Goal: Check status: Check status

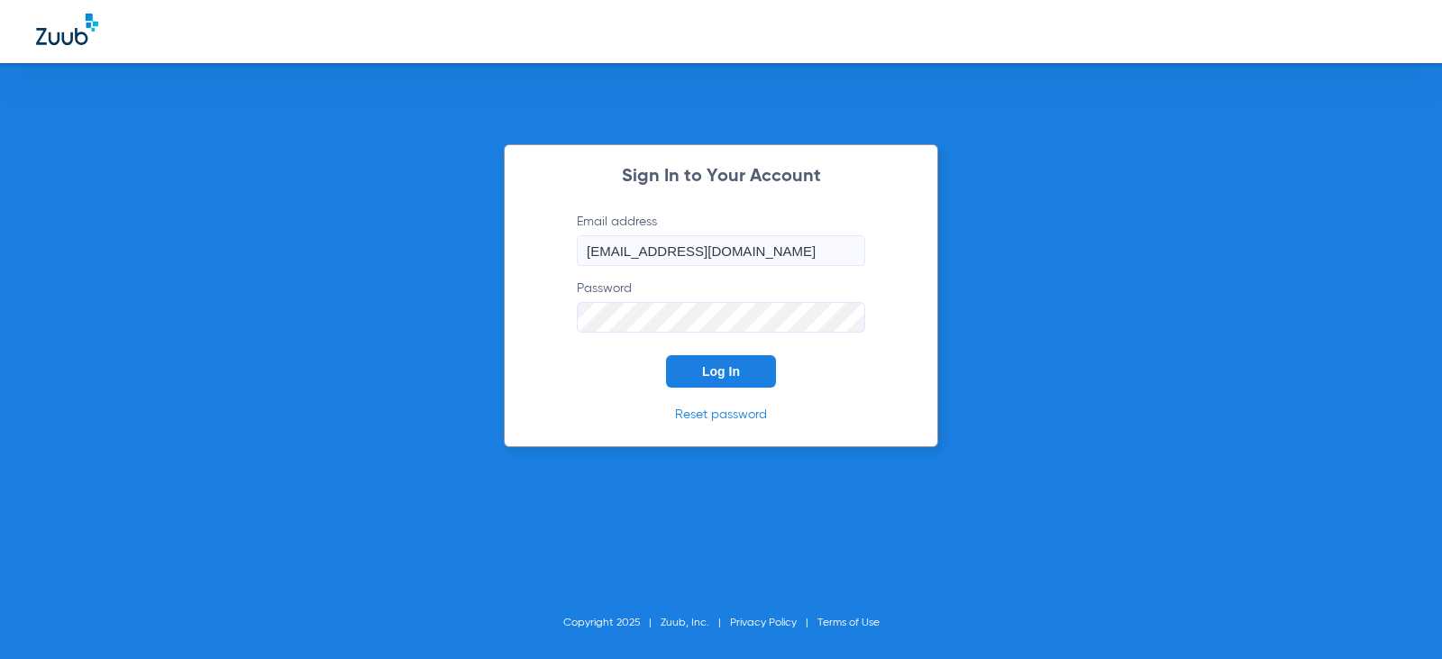
click at [713, 374] on span "Log In" at bounding box center [721, 371] width 38 height 14
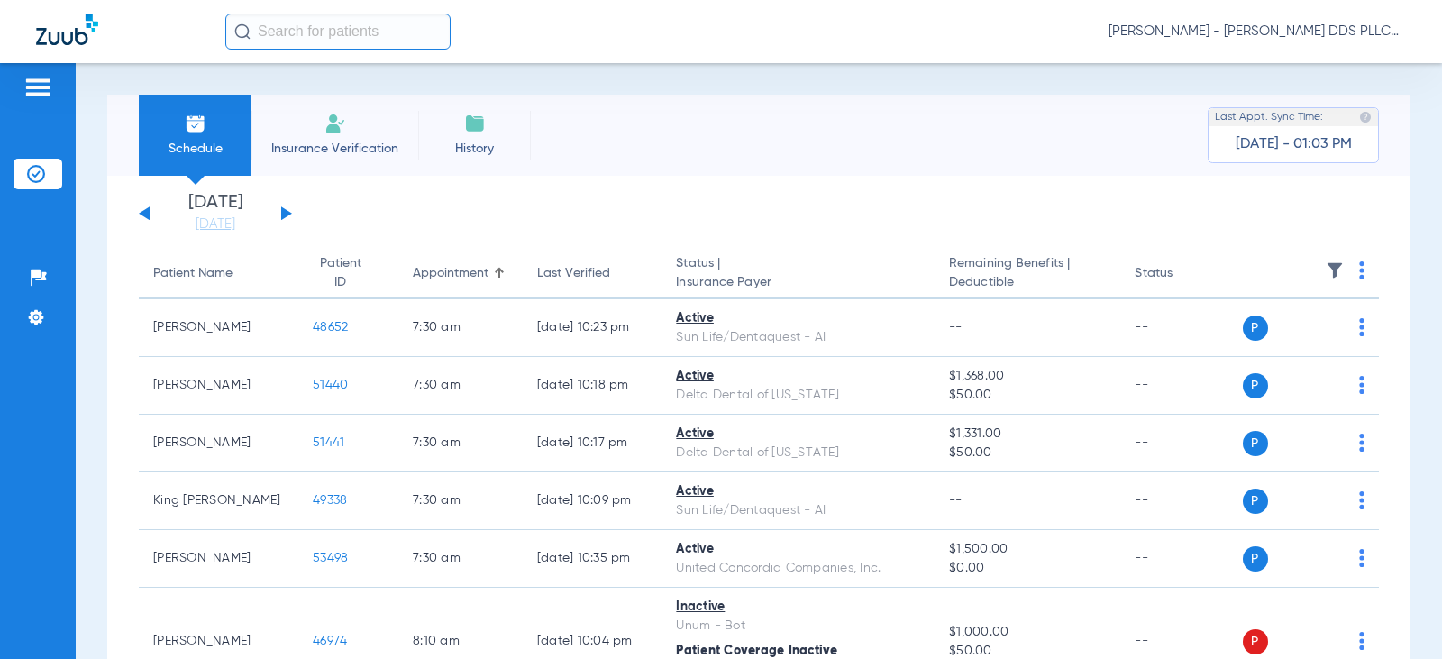
click at [287, 215] on button at bounding box center [286, 213] width 11 height 14
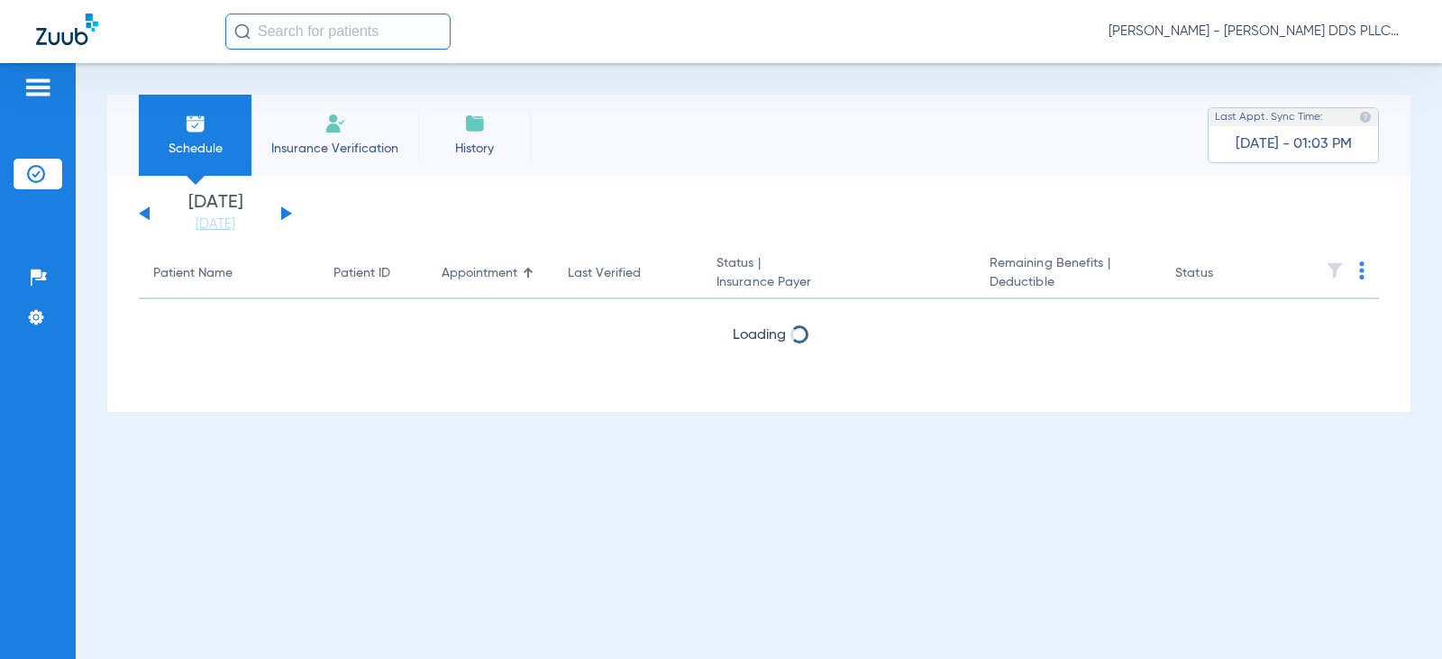
click at [287, 215] on button at bounding box center [286, 213] width 11 height 14
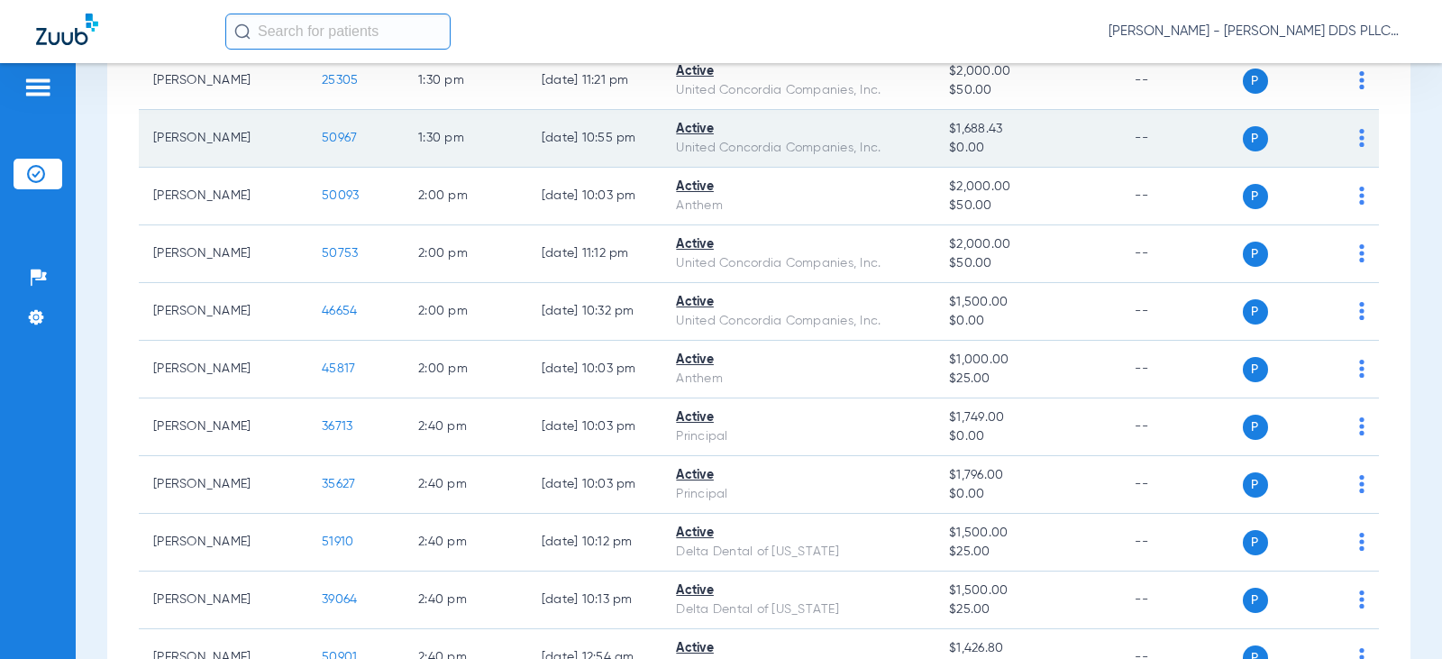
scroll to position [2162, 0]
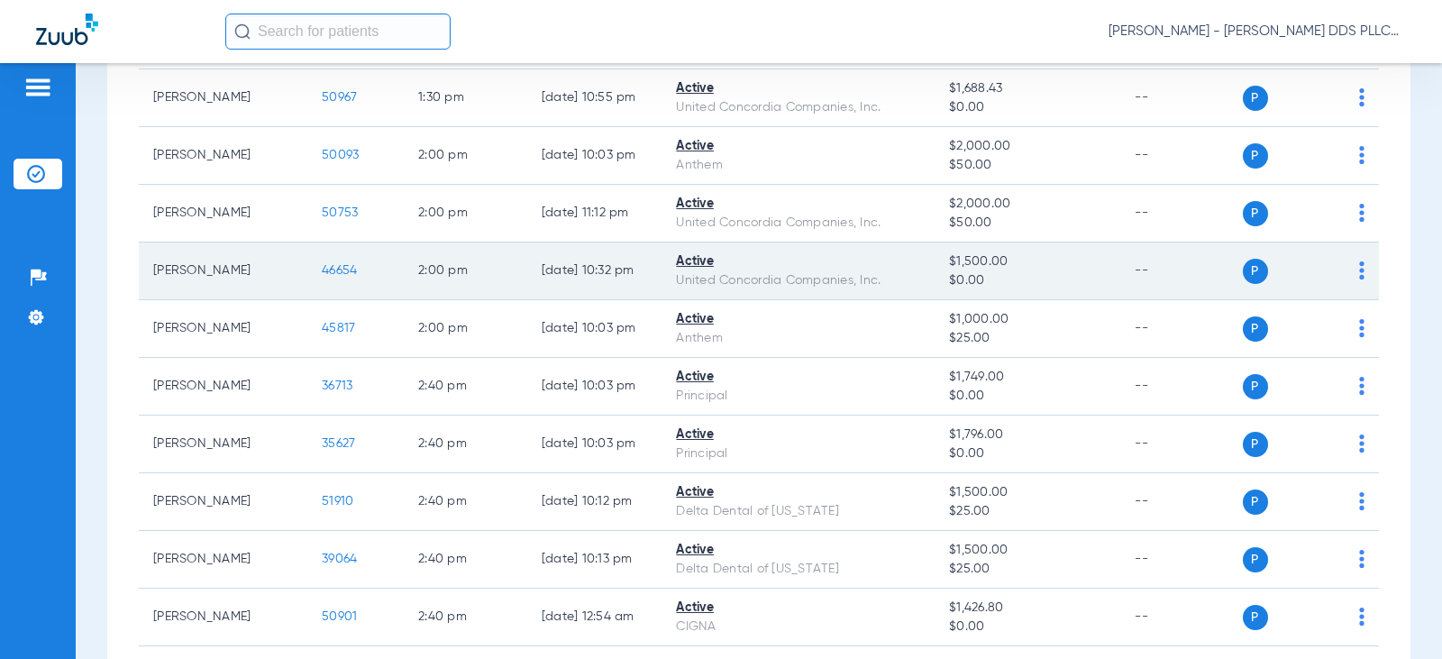
click at [322, 273] on span "46654" at bounding box center [339, 270] width 35 height 13
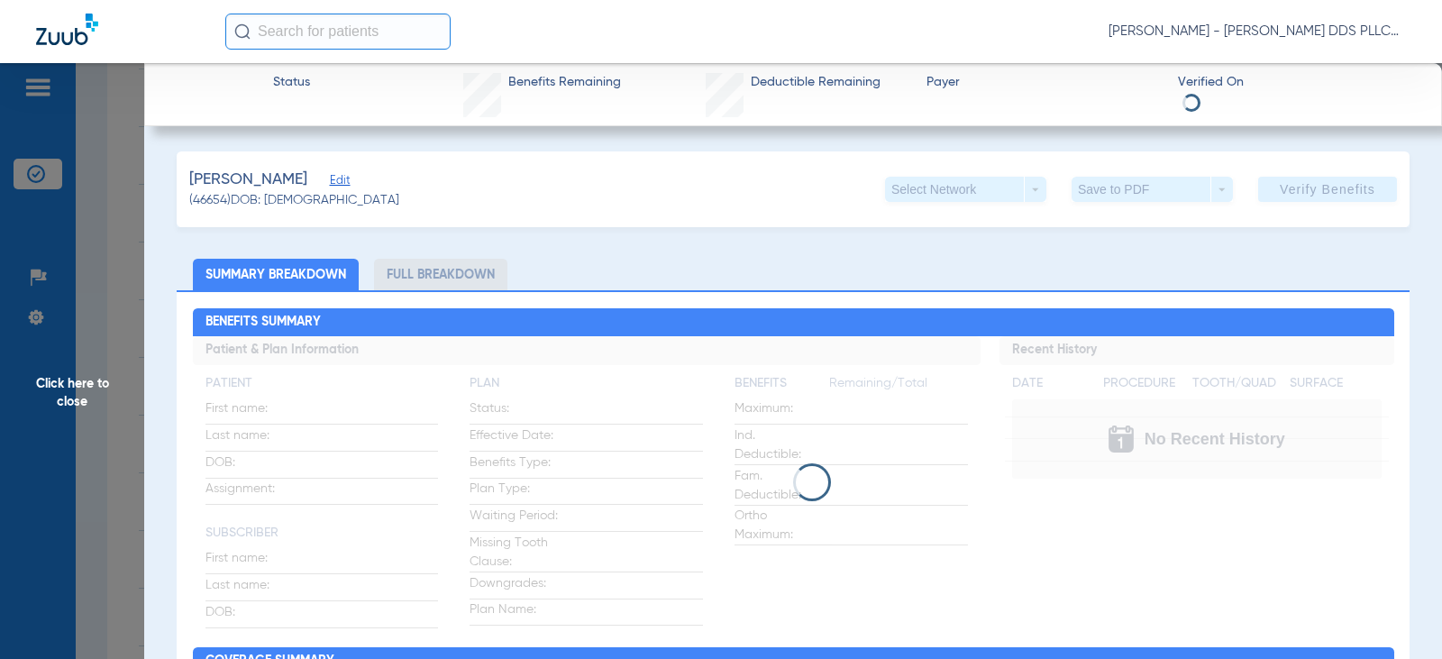
click at [460, 282] on li "Full Breakdown" at bounding box center [440, 275] width 133 height 32
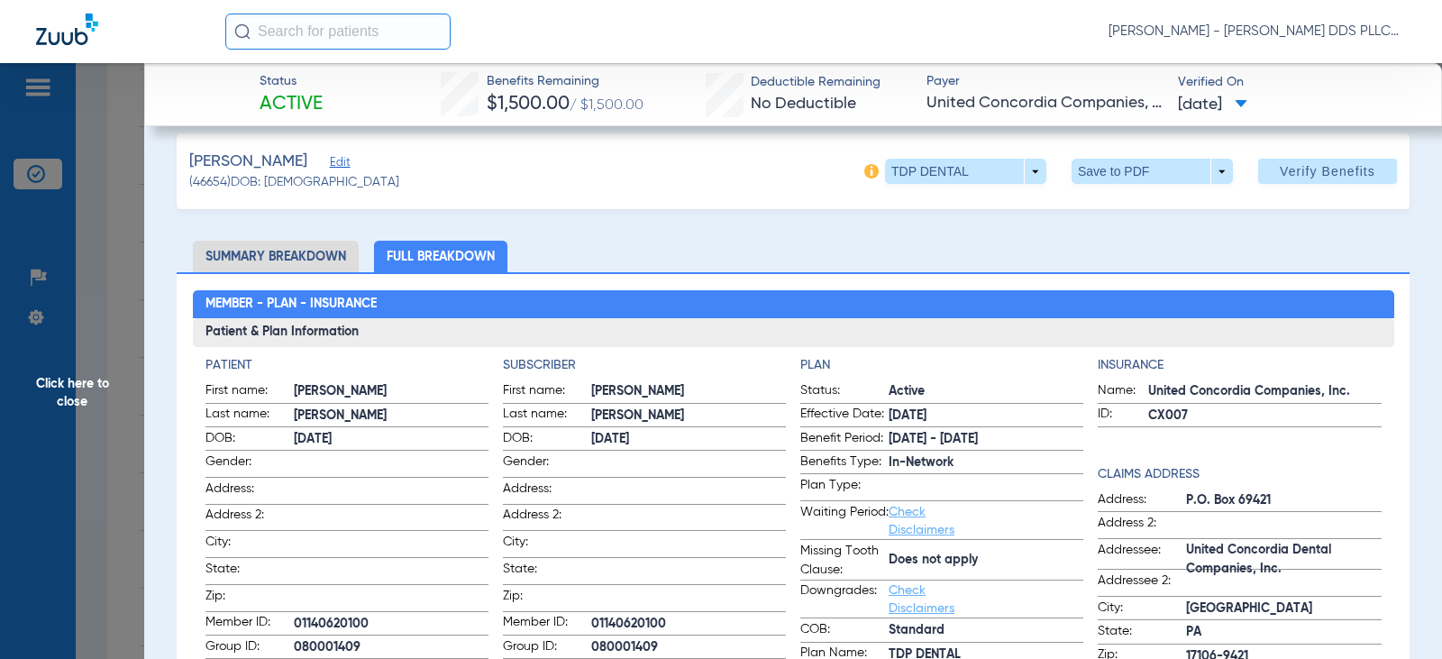
scroll to position [0, 0]
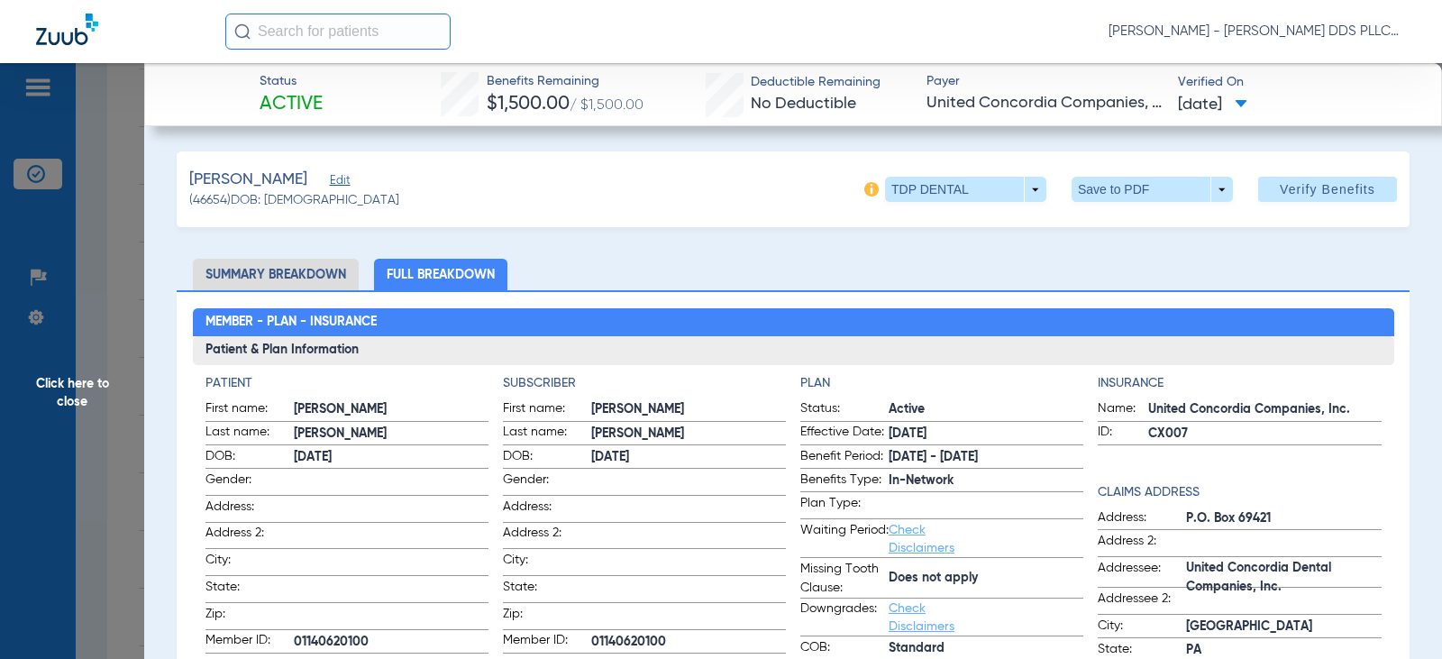
click at [86, 383] on span "Click here to close" at bounding box center [72, 392] width 144 height 659
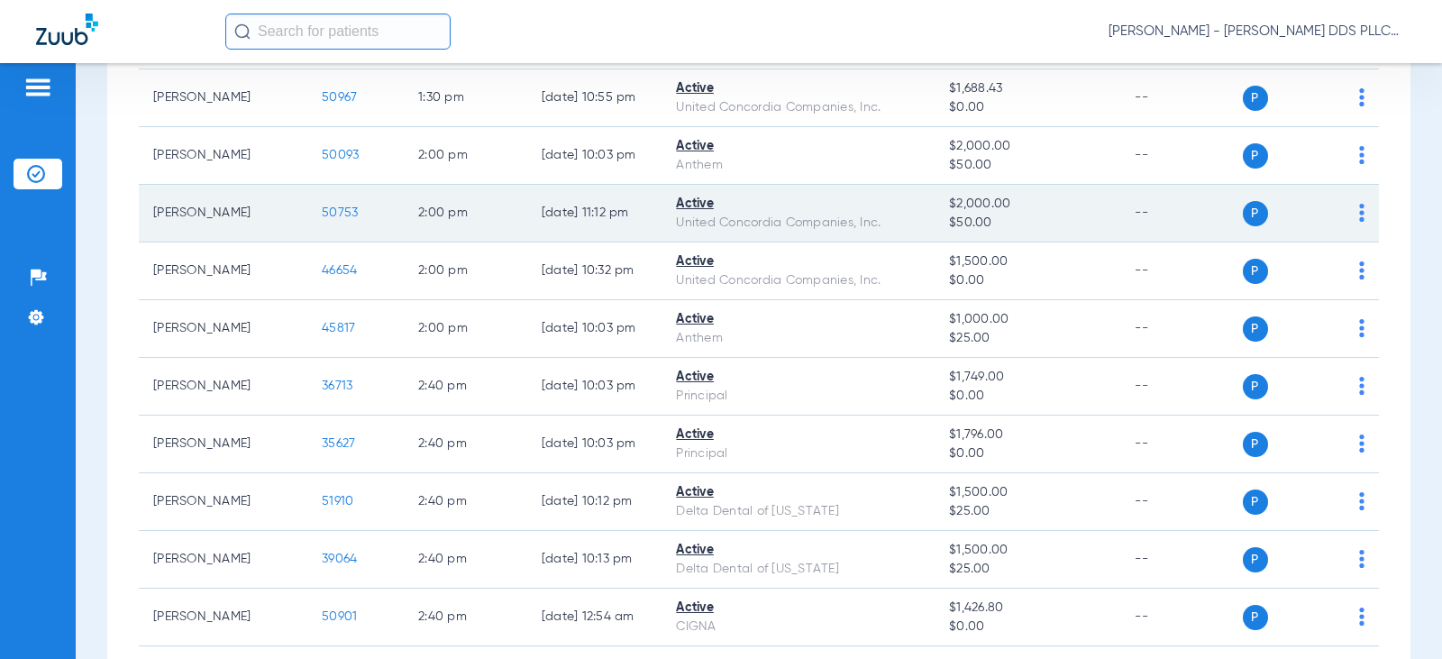
click at [325, 213] on span "50753" at bounding box center [340, 212] width 36 height 13
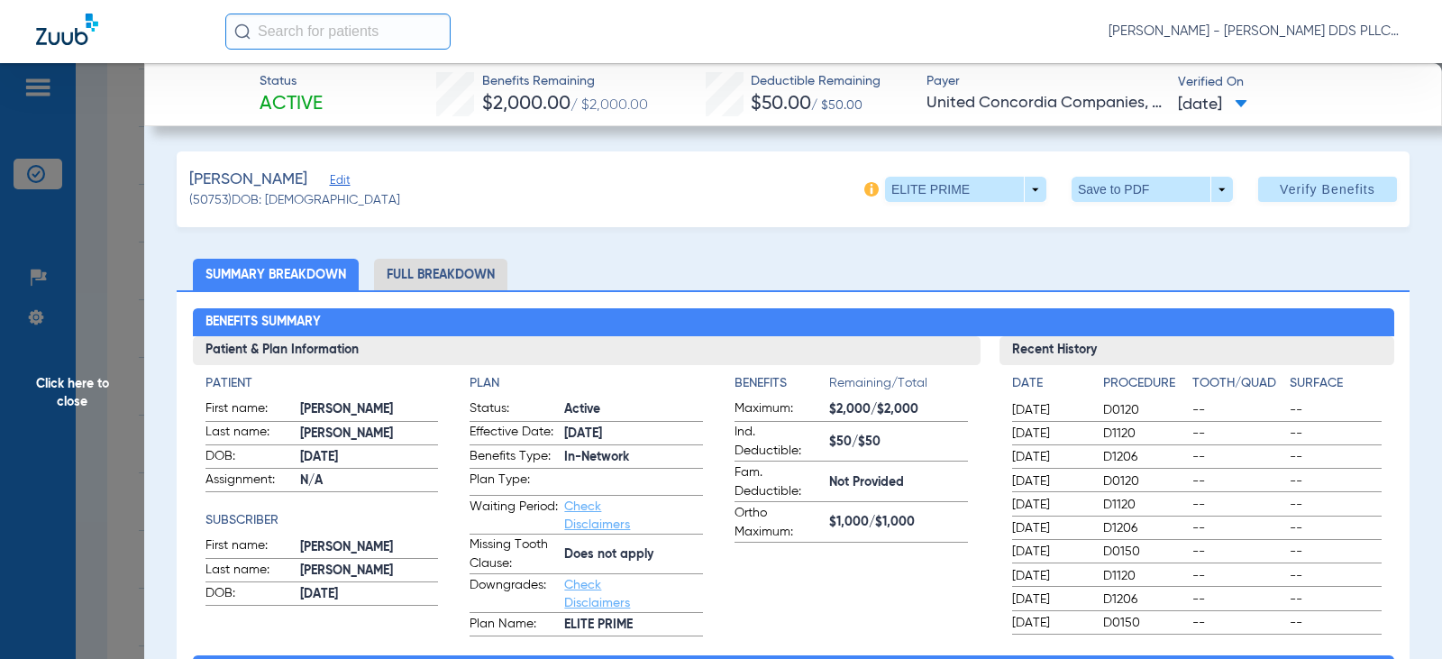
click at [423, 276] on li "Full Breakdown" at bounding box center [440, 275] width 133 height 32
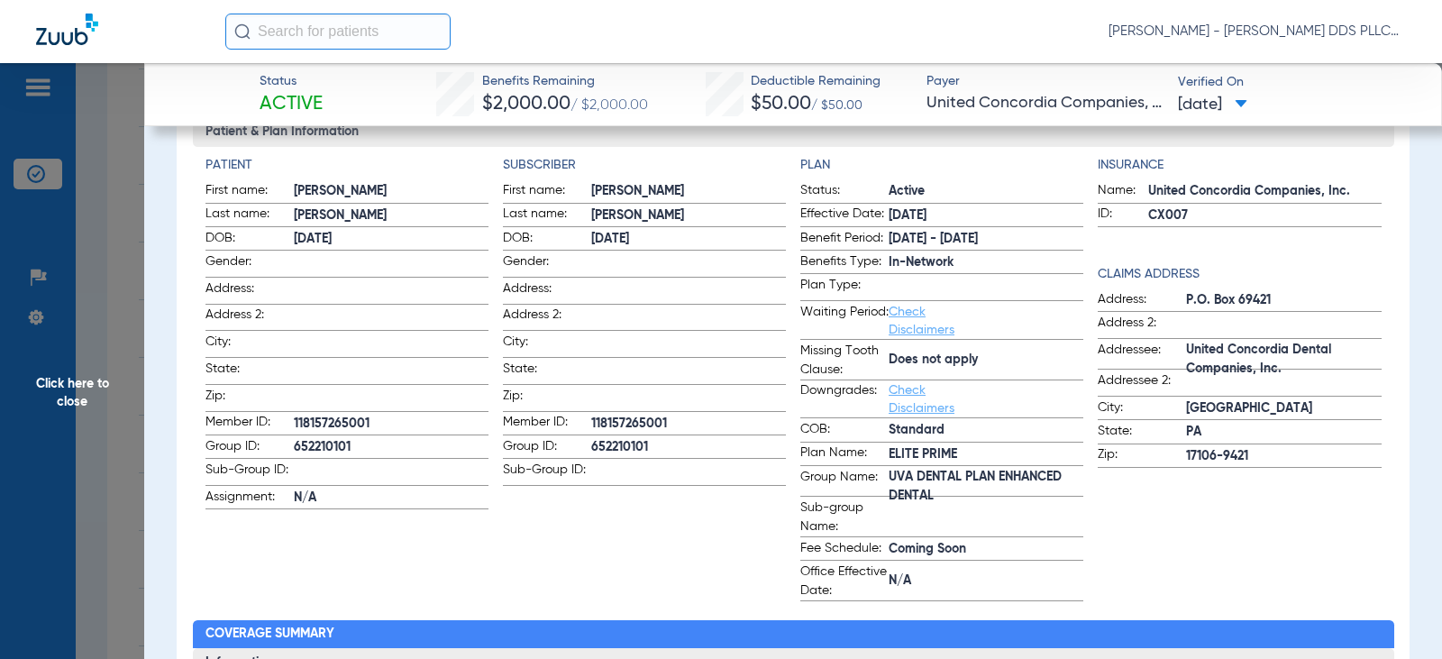
scroll to position [241, 0]
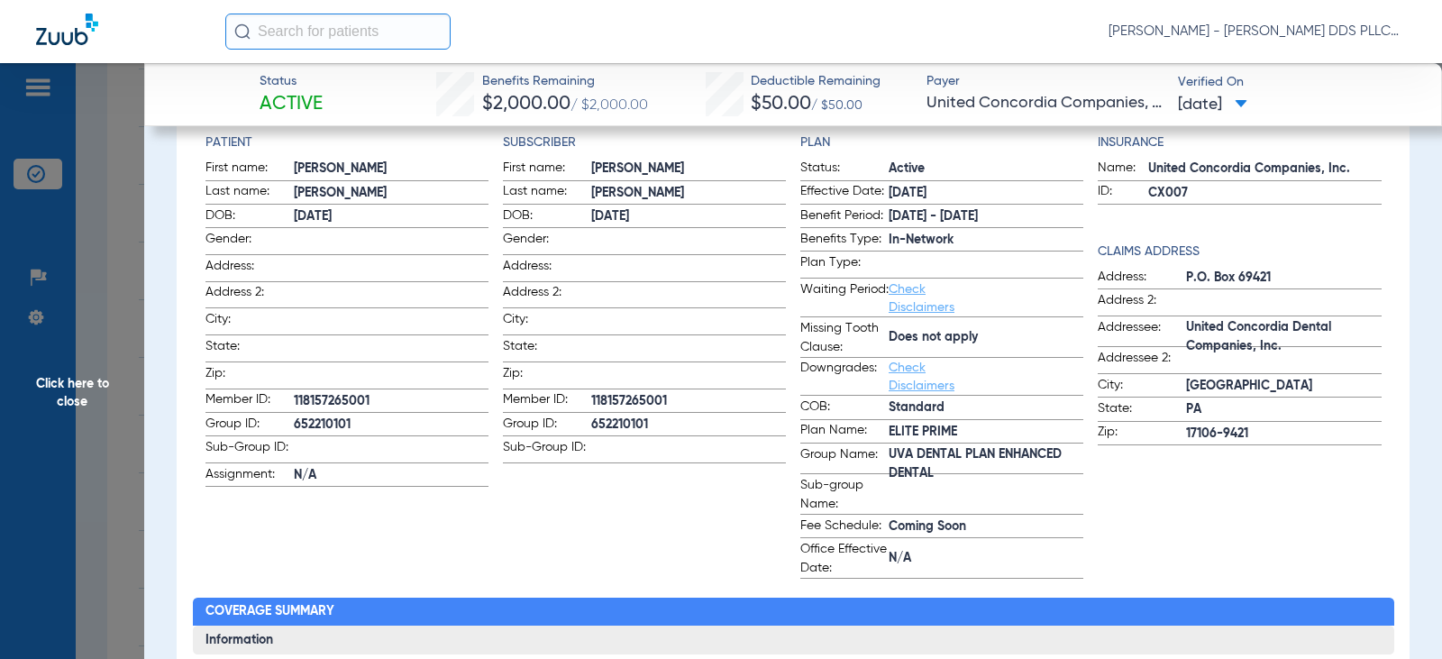
click at [82, 381] on span "Click here to close" at bounding box center [72, 392] width 144 height 659
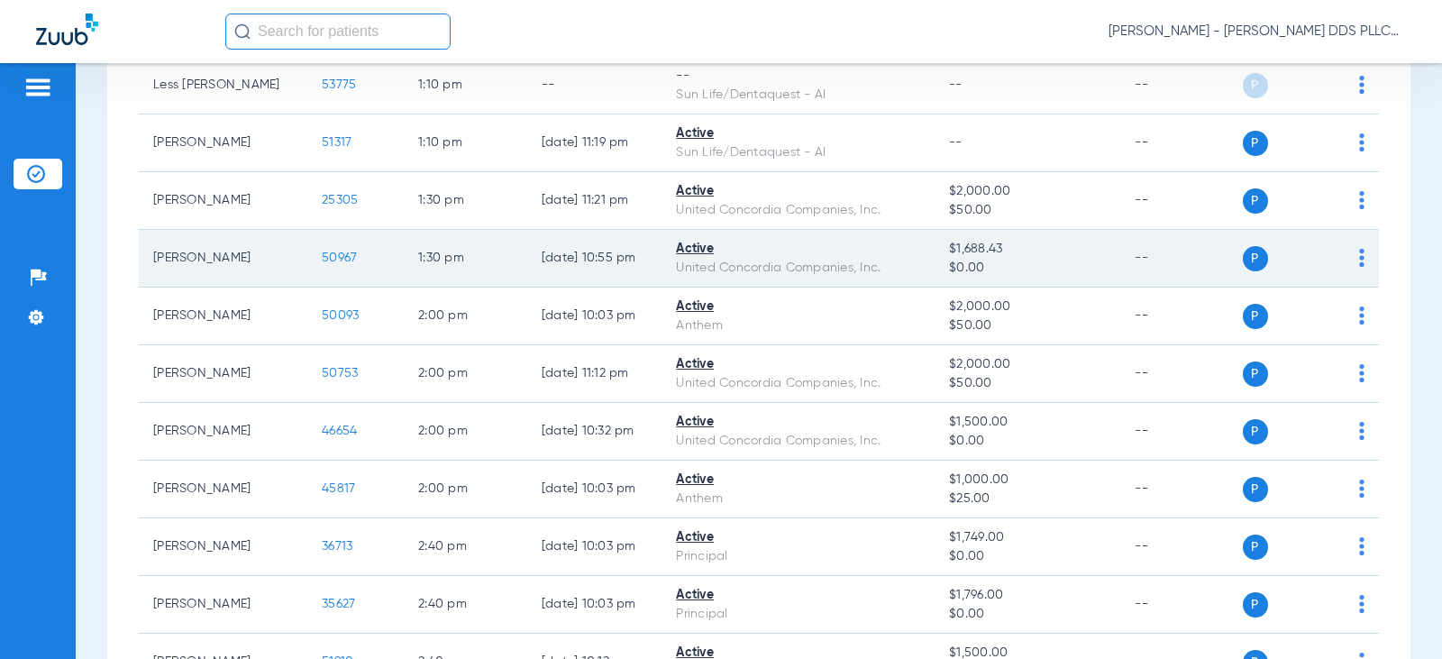
scroll to position [2043, 0]
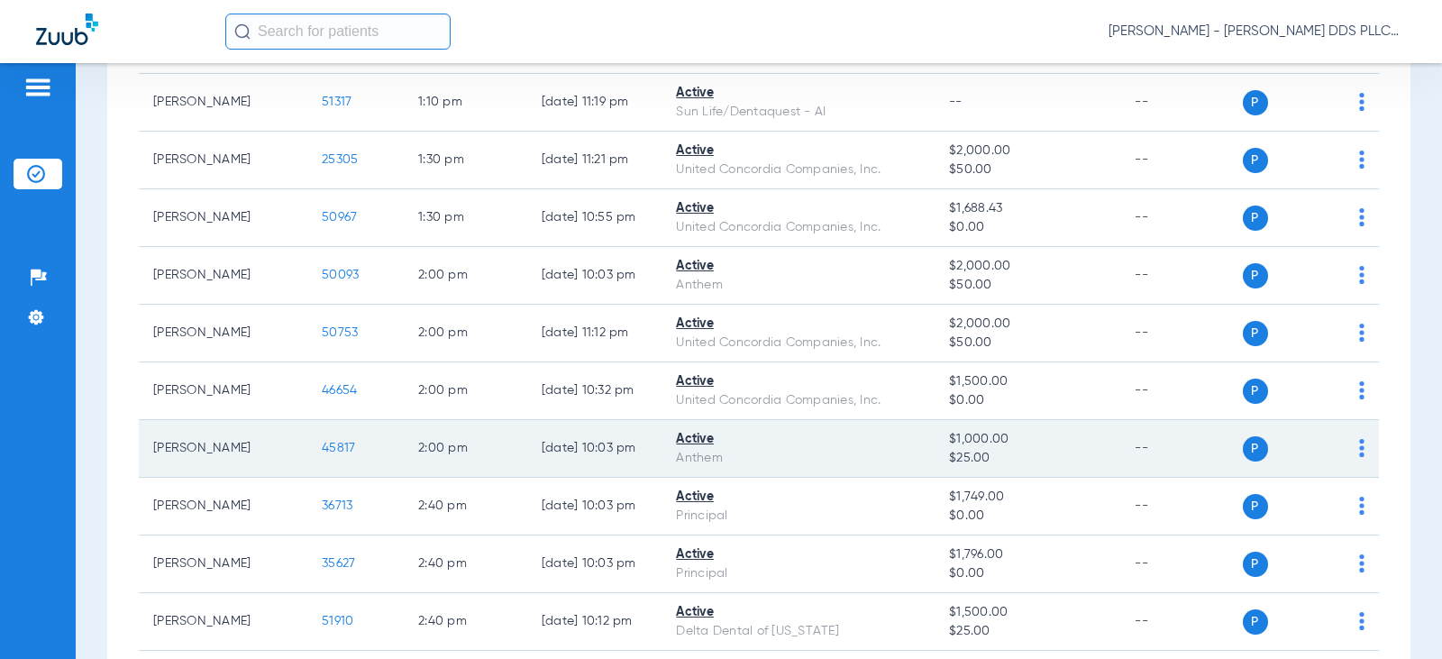
click at [322, 444] on span "45817" at bounding box center [338, 447] width 33 height 13
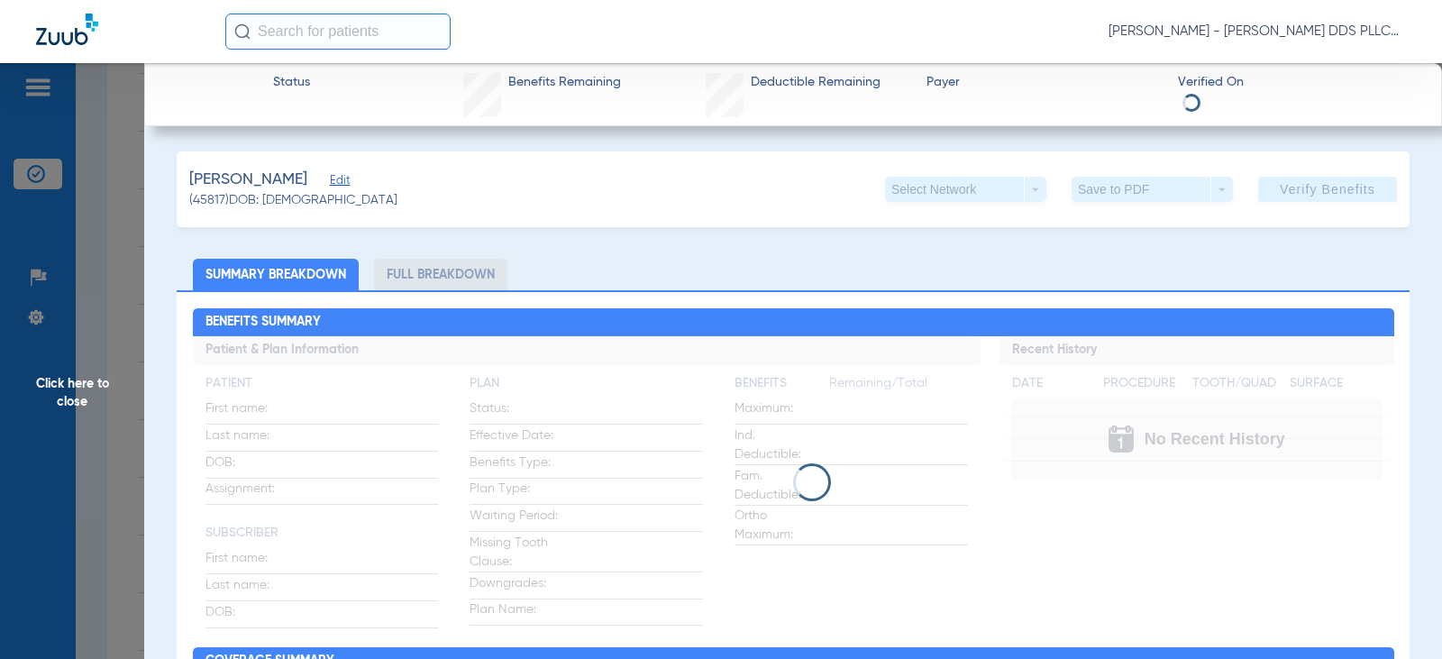
click at [441, 272] on li "Full Breakdown" at bounding box center [440, 275] width 133 height 32
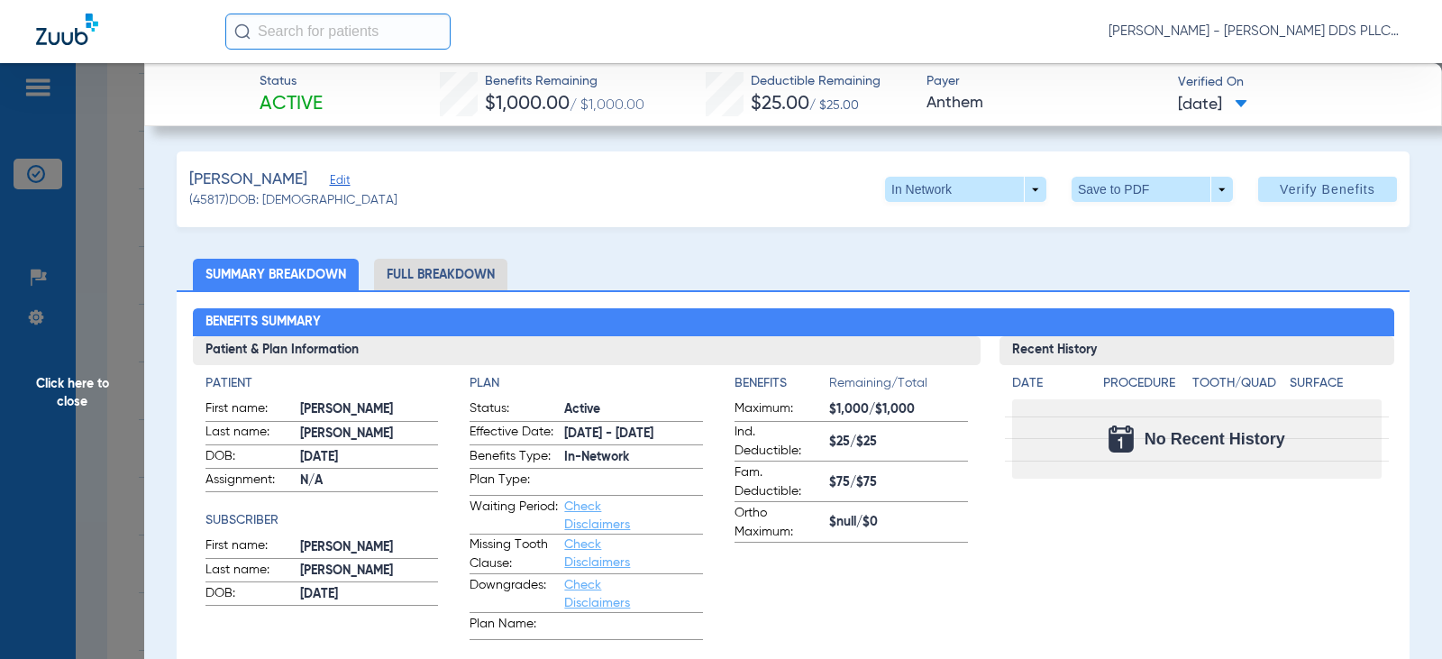
click at [441, 272] on li "Full Breakdown" at bounding box center [440, 275] width 133 height 32
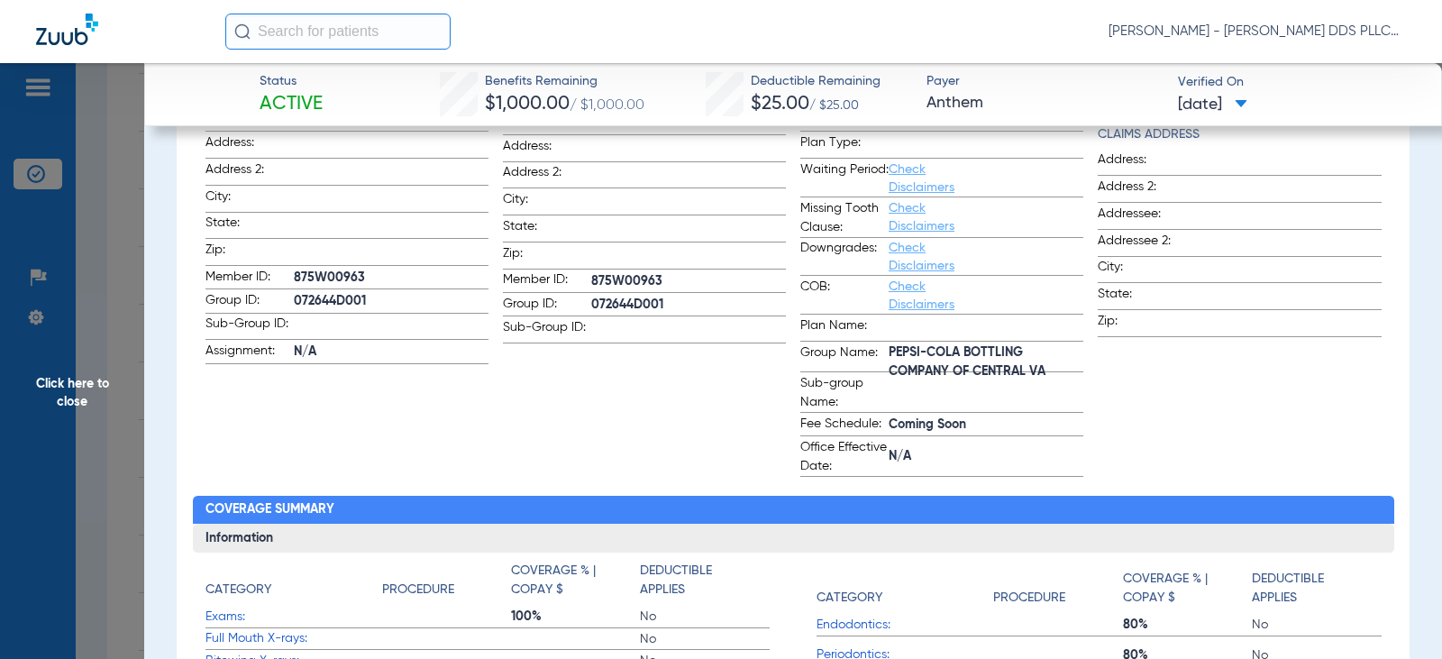
scroll to position [0, 0]
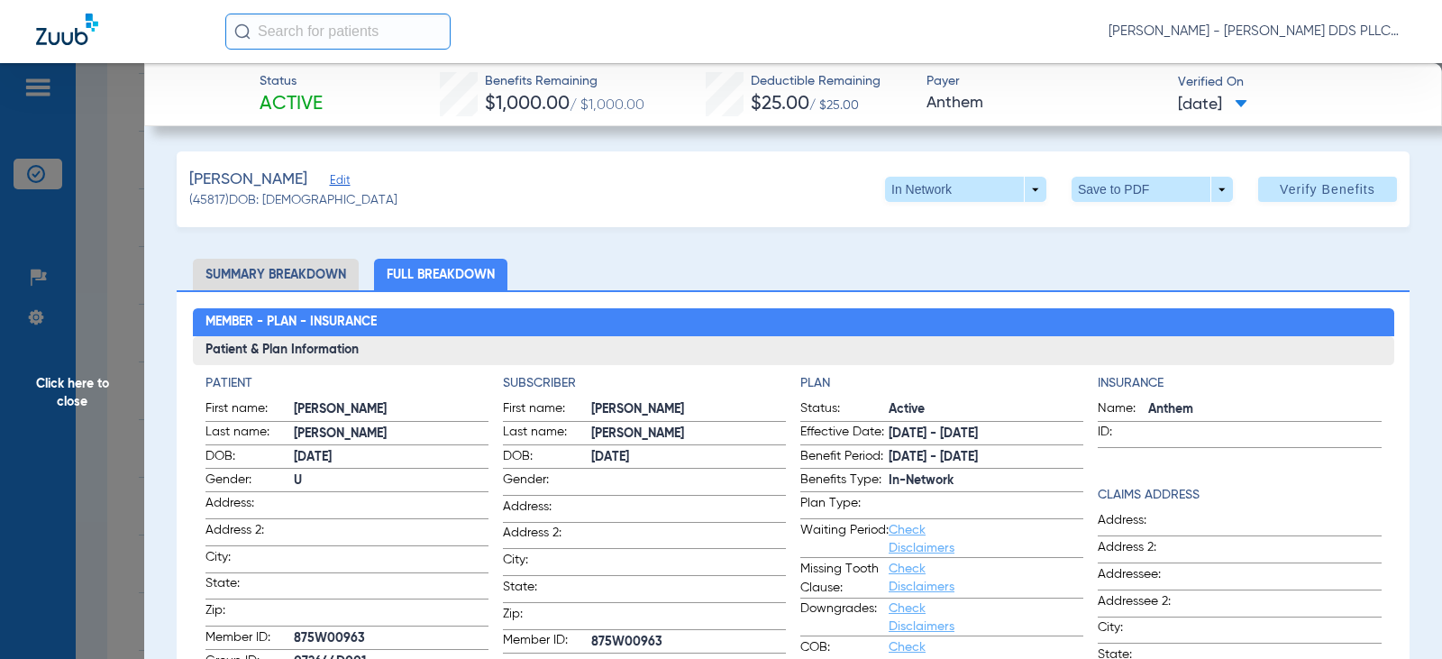
click at [79, 391] on span "Click here to close" at bounding box center [72, 392] width 144 height 659
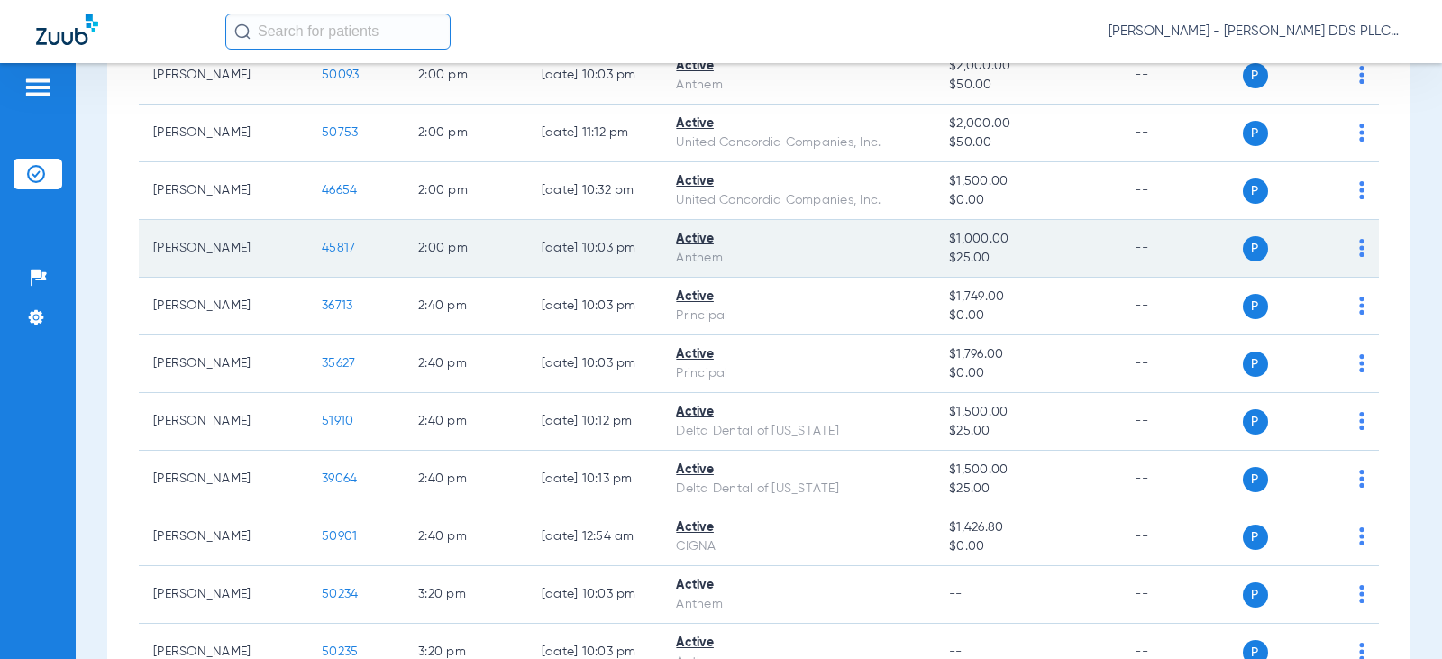
scroll to position [2282, 0]
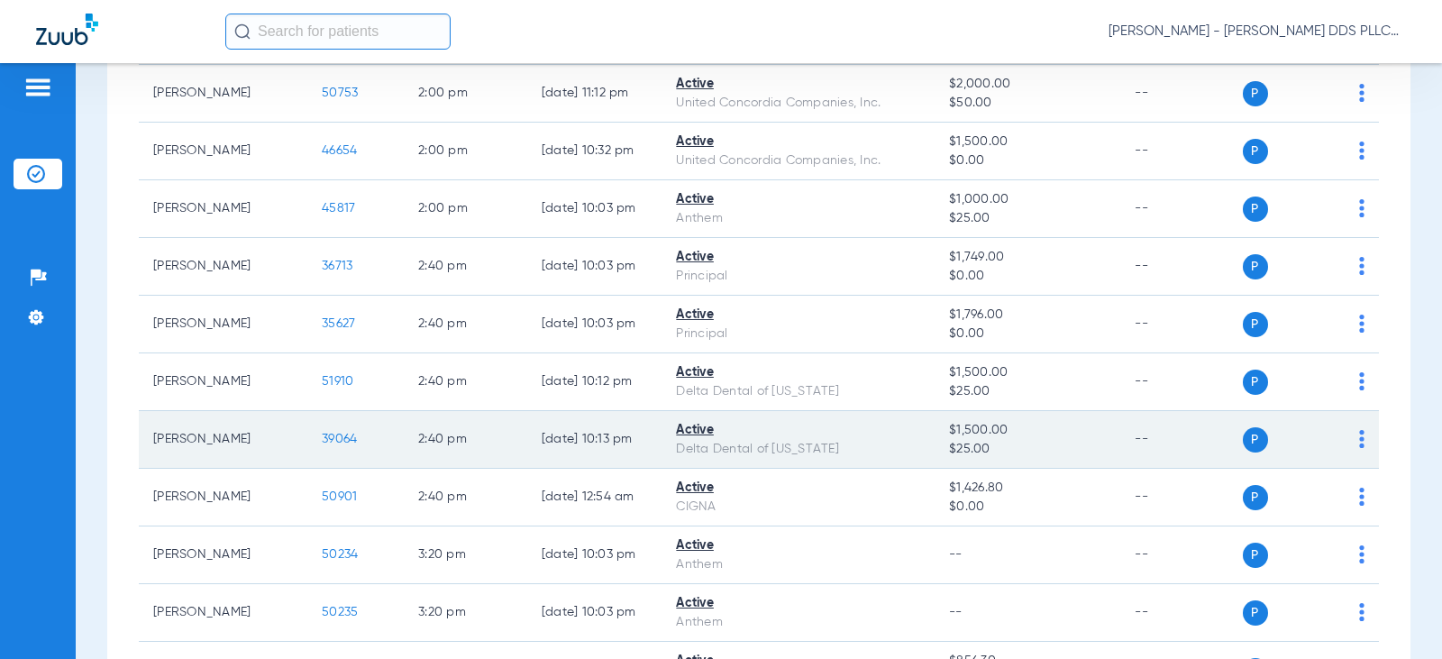
click at [322, 442] on span "39064" at bounding box center [339, 438] width 35 height 13
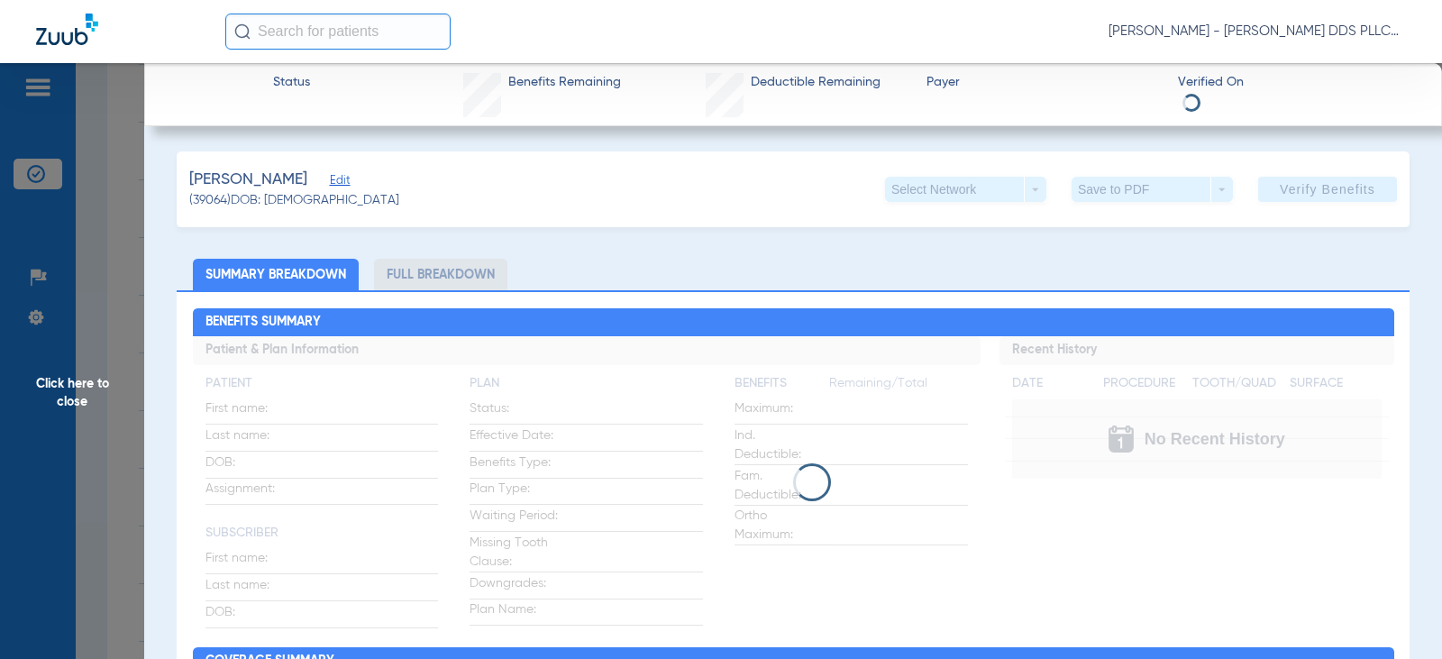
click at [442, 277] on li "Full Breakdown" at bounding box center [440, 275] width 133 height 32
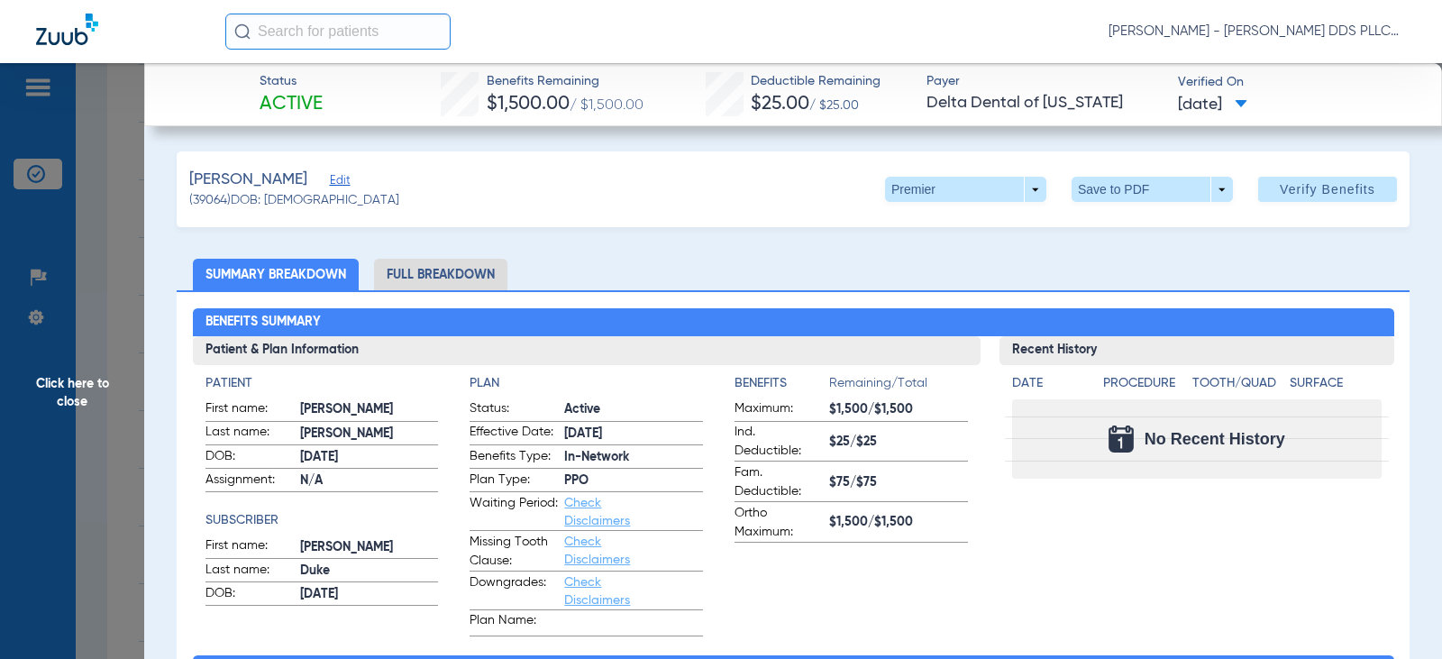
click at [441, 276] on li "Full Breakdown" at bounding box center [440, 275] width 133 height 32
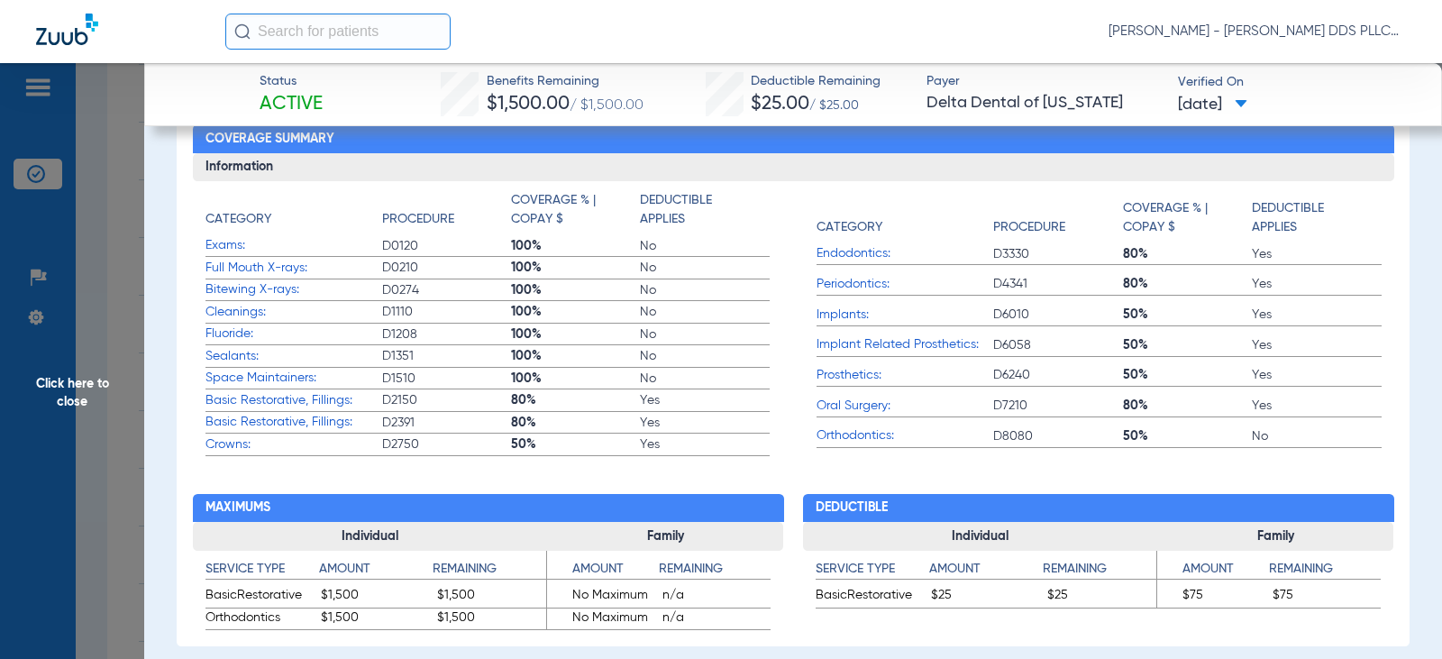
scroll to position [961, 0]
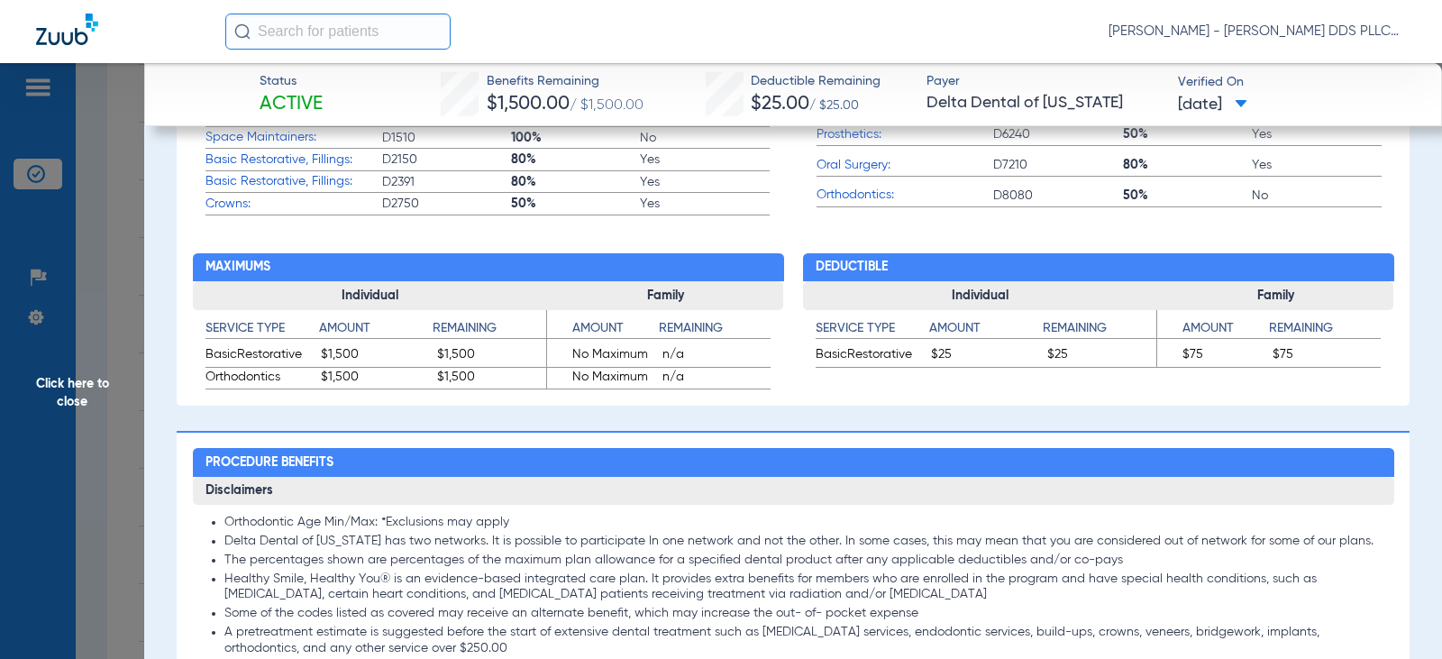
click at [75, 378] on span "Click here to close" at bounding box center [72, 392] width 144 height 659
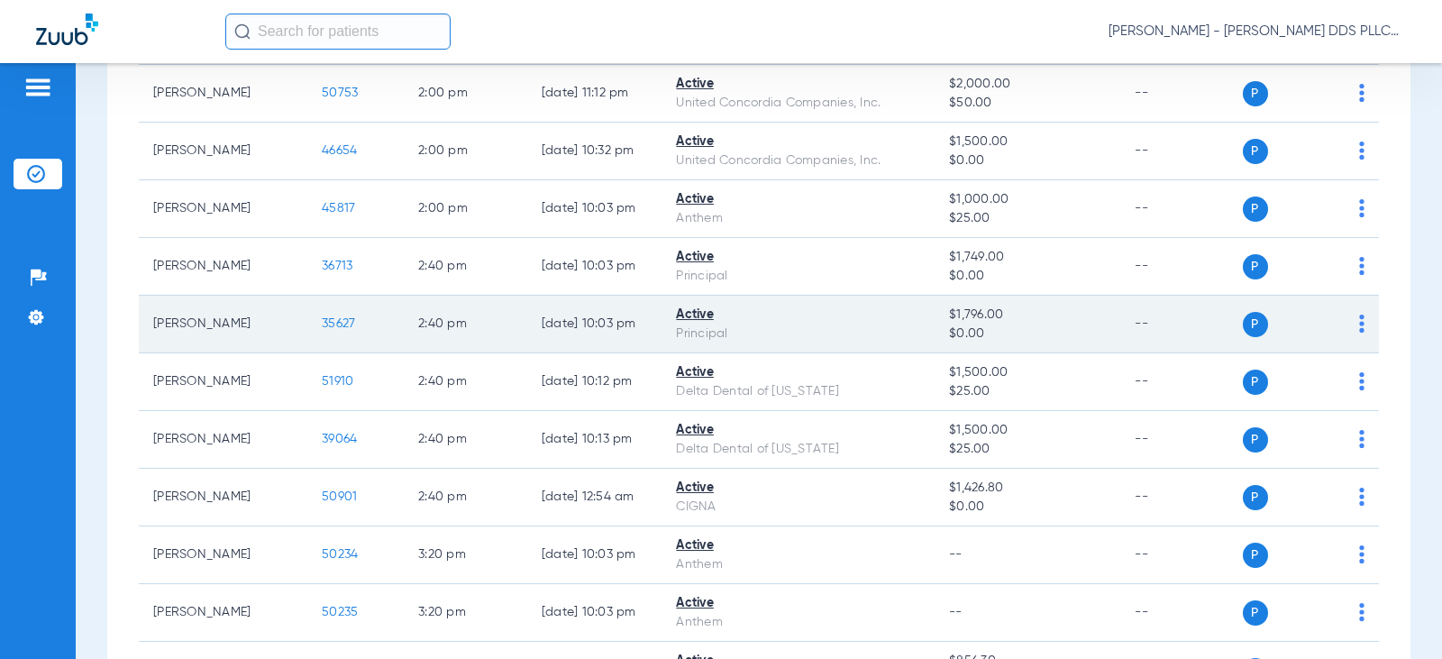
scroll to position [2403, 0]
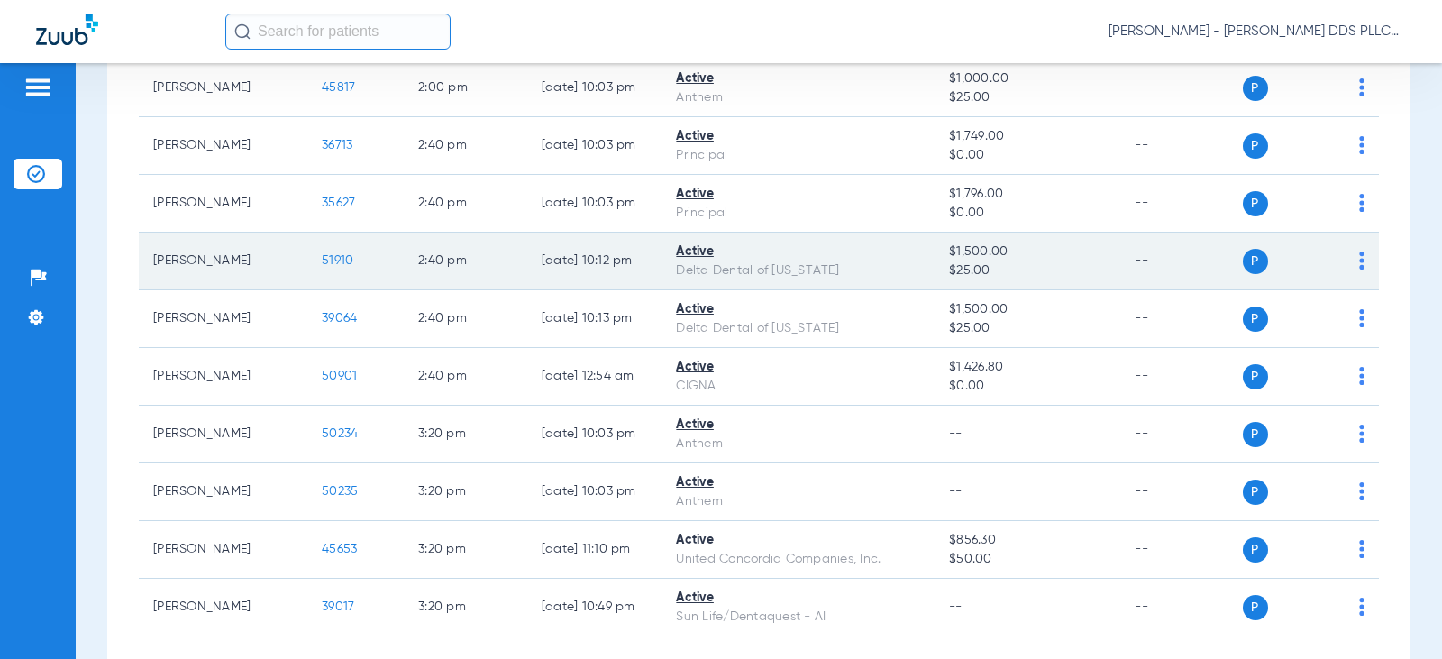
click at [322, 255] on span "51910" at bounding box center [338, 260] width 32 height 13
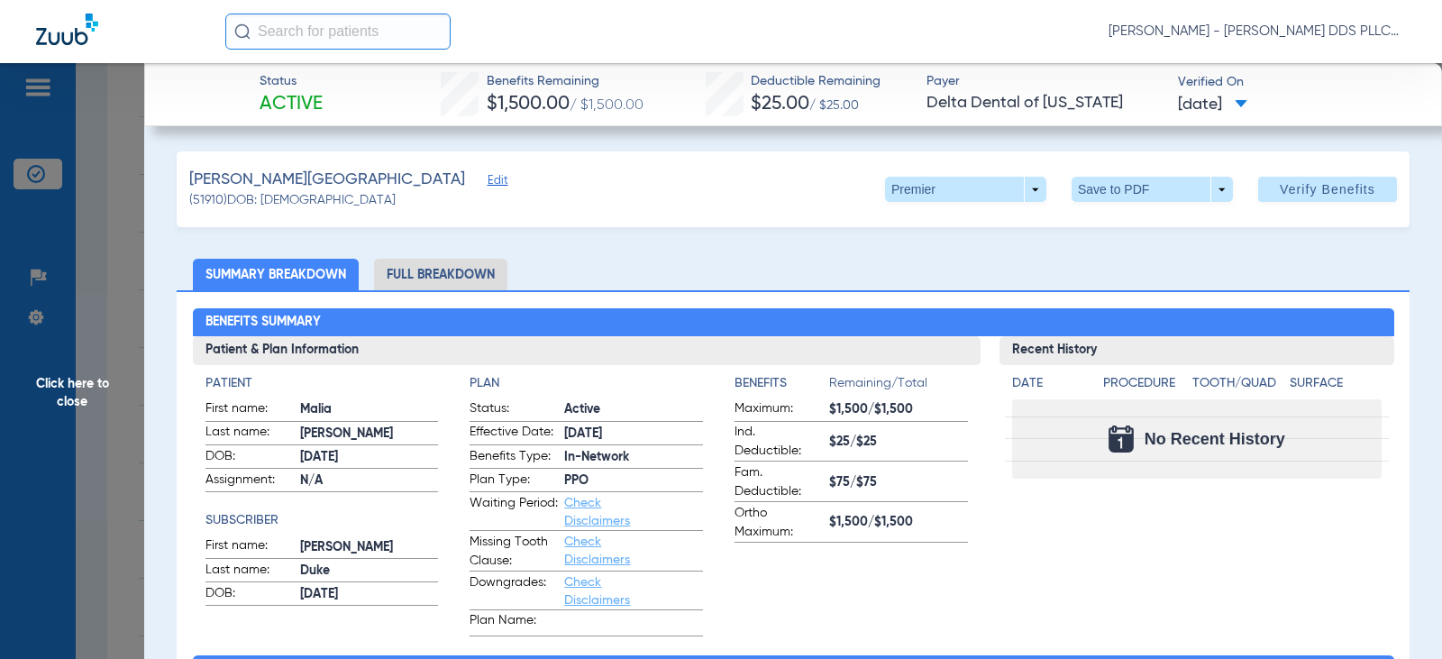
click at [409, 275] on li "Full Breakdown" at bounding box center [440, 275] width 133 height 32
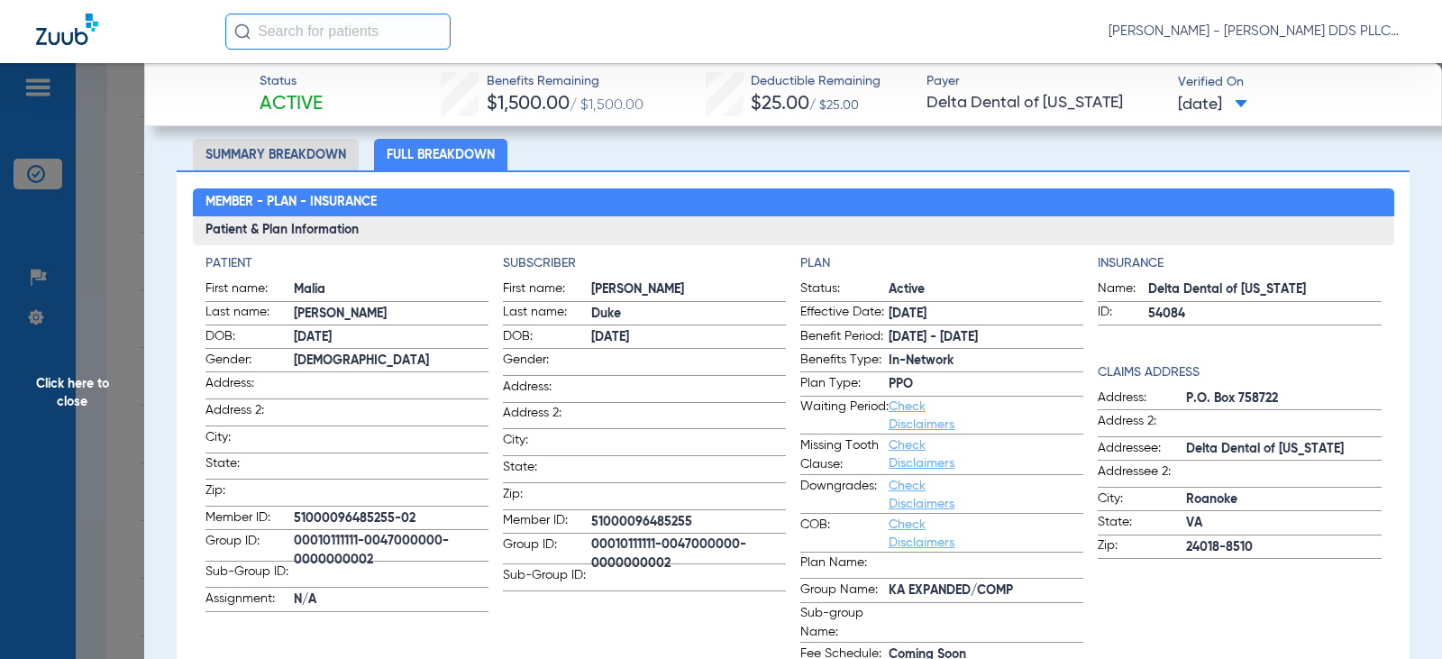
scroll to position [241, 0]
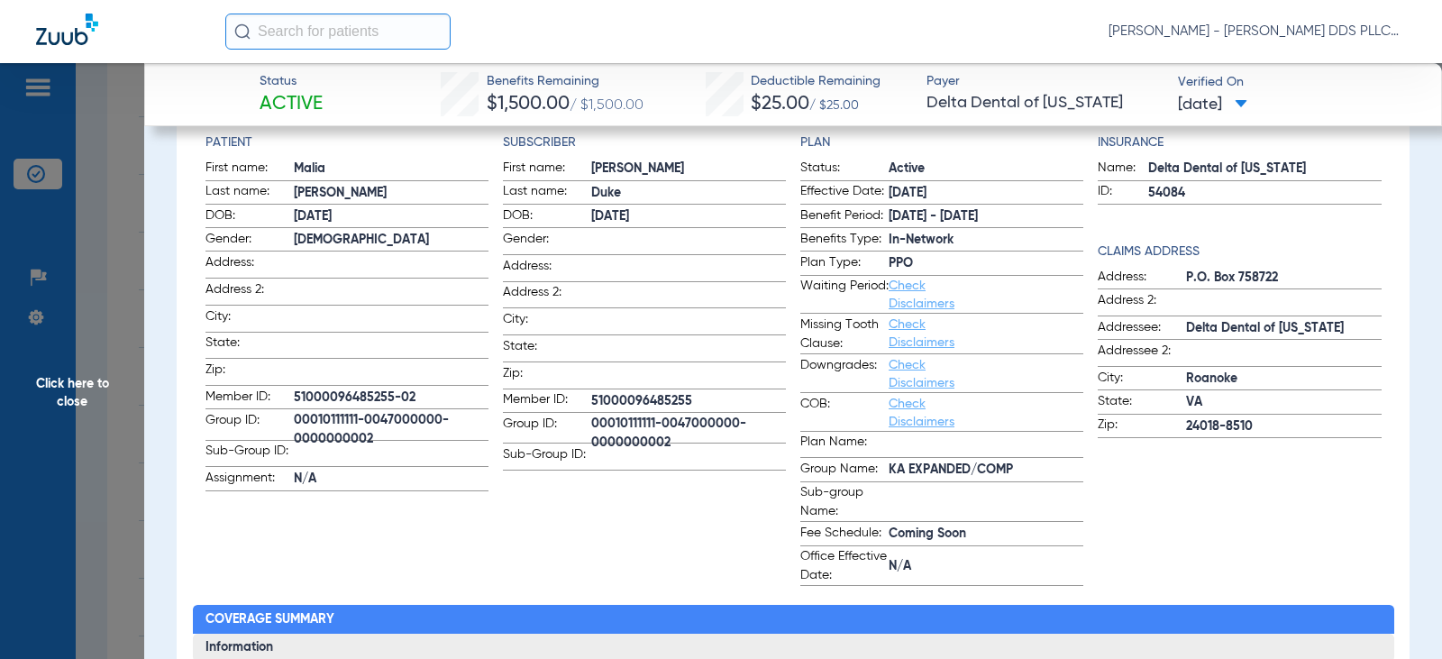
click at [70, 387] on span "Click here to close" at bounding box center [72, 392] width 144 height 659
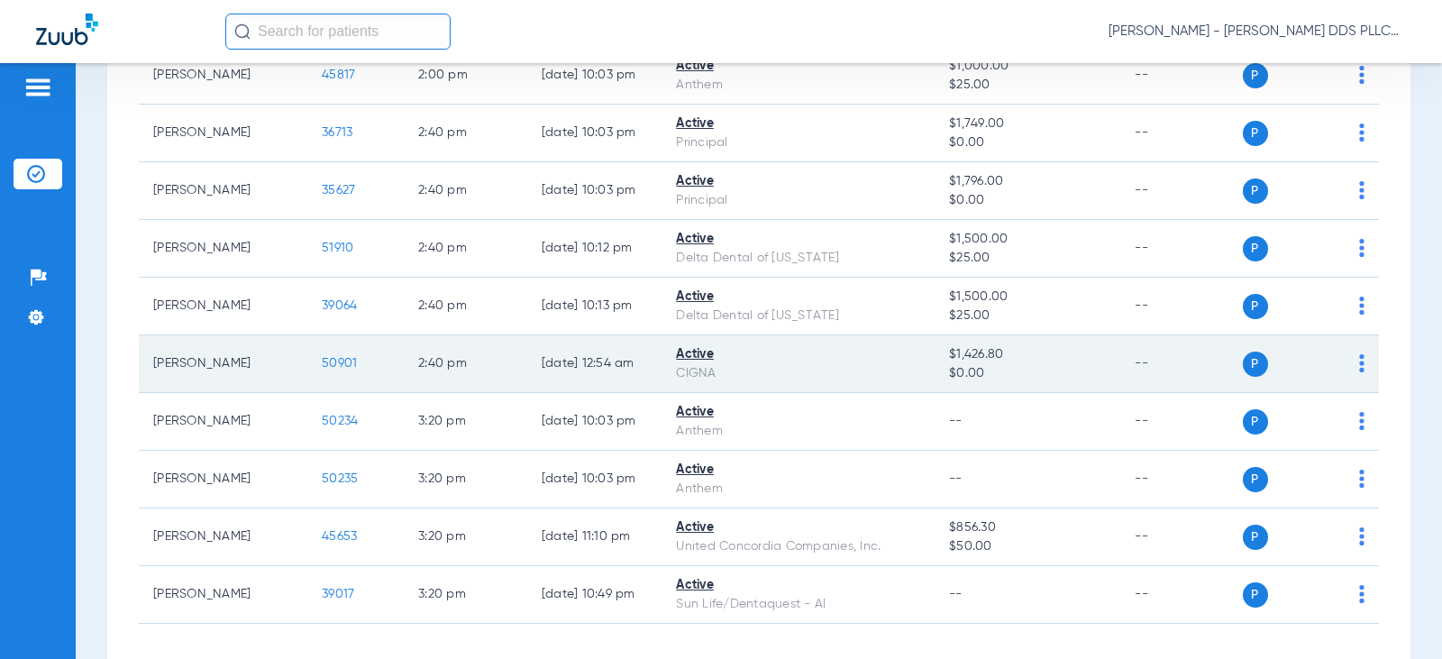
scroll to position [2376, 0]
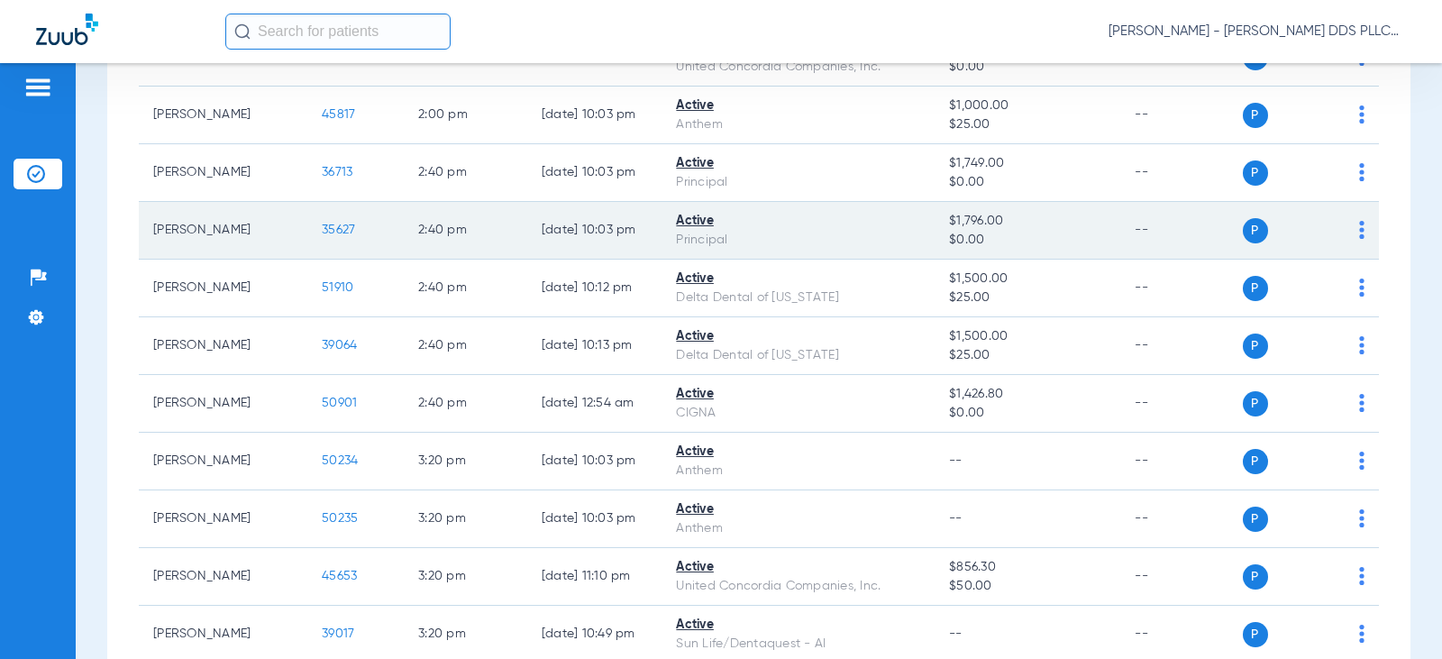
click at [322, 231] on span "35627" at bounding box center [338, 229] width 33 height 13
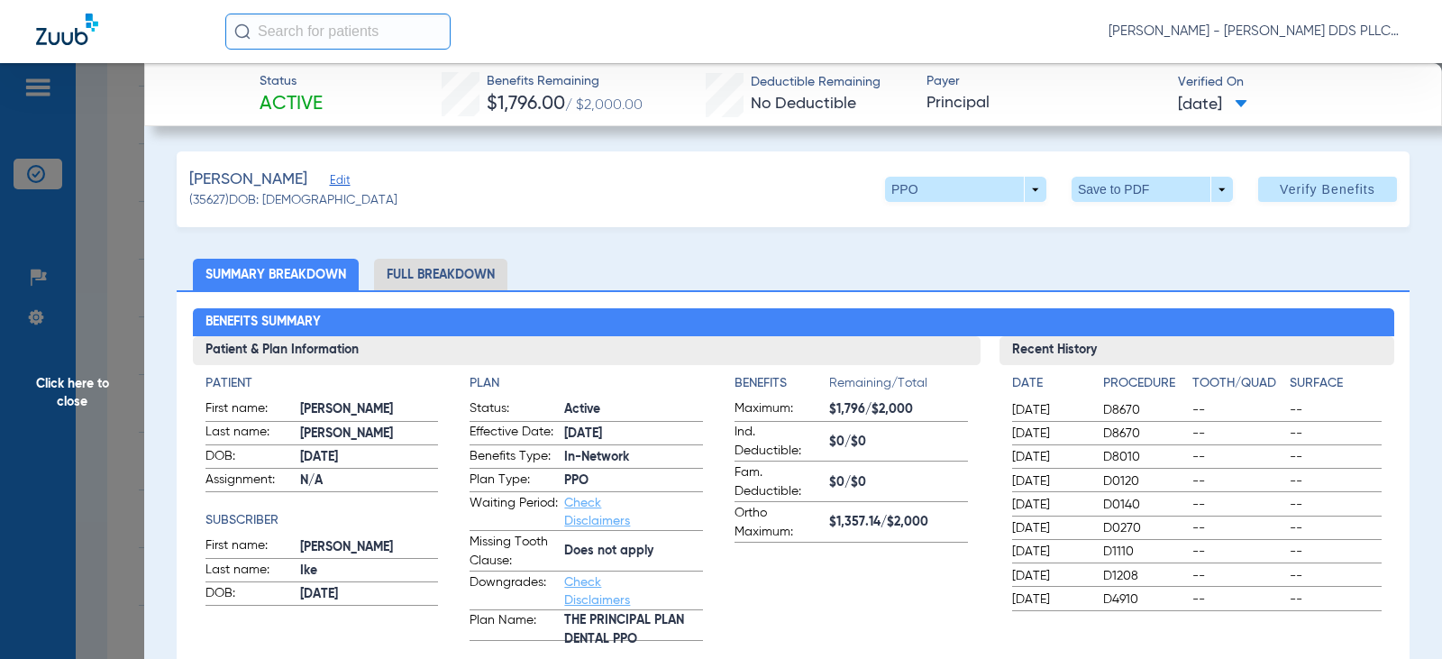
click at [422, 278] on li "Full Breakdown" at bounding box center [440, 275] width 133 height 32
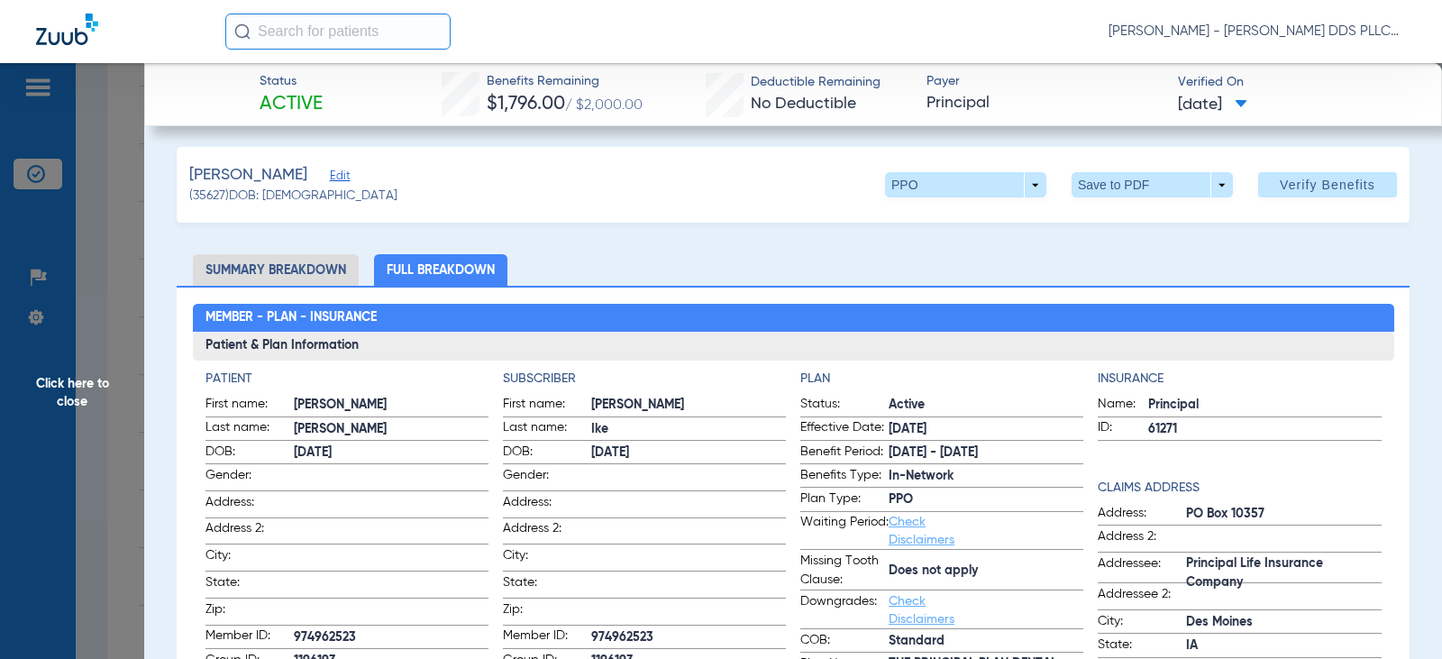
scroll to position [0, 0]
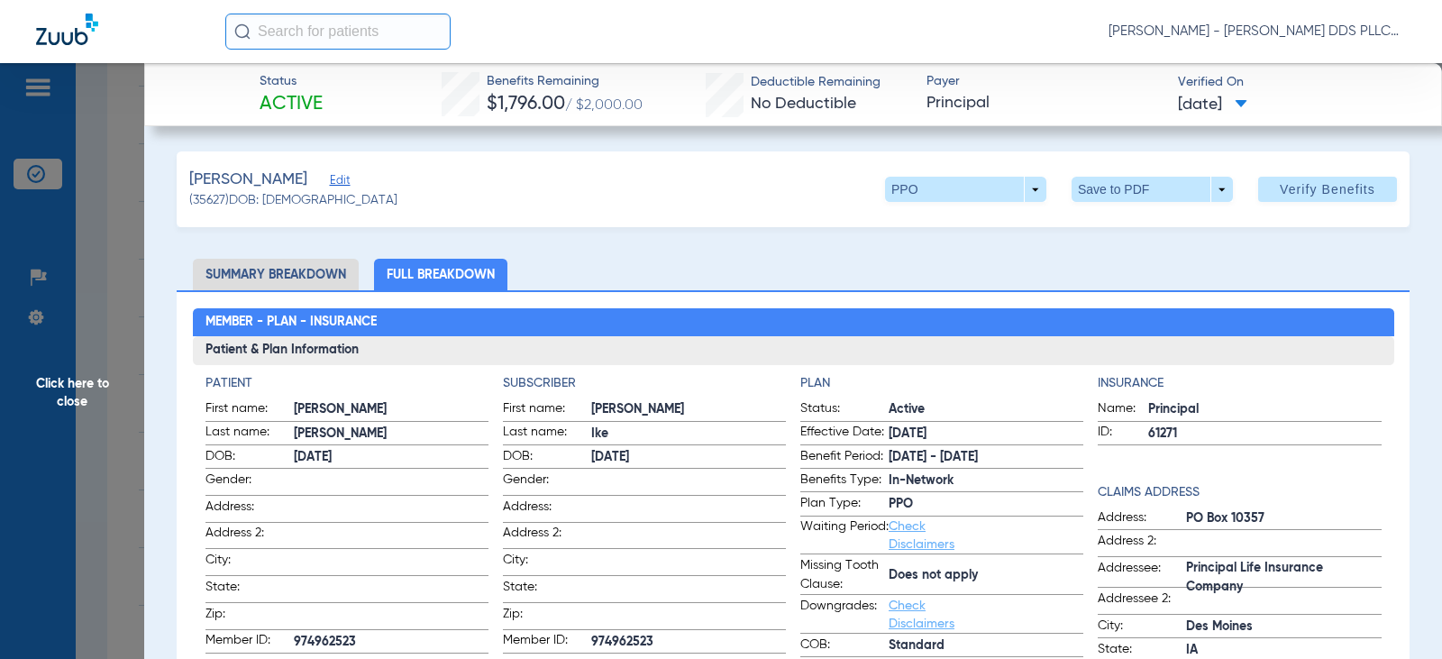
click at [56, 390] on span "Click here to close" at bounding box center [72, 392] width 144 height 659
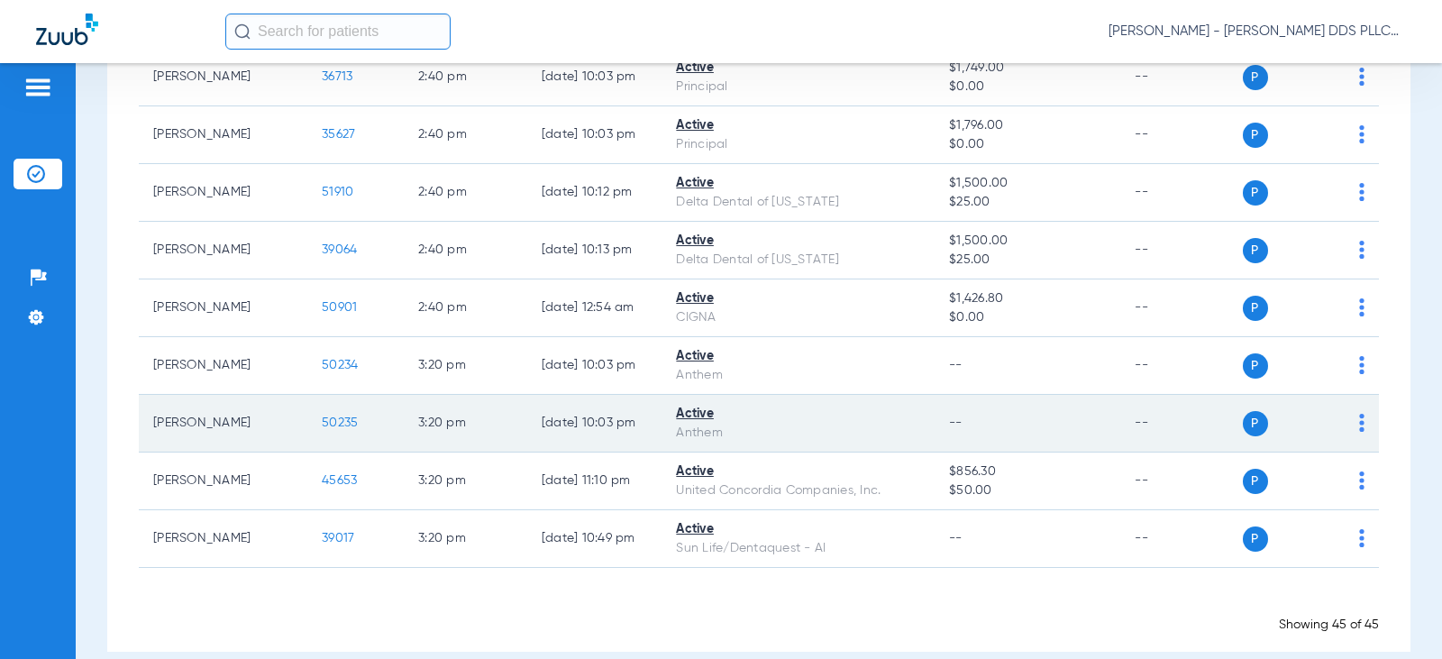
scroll to position [2496, 0]
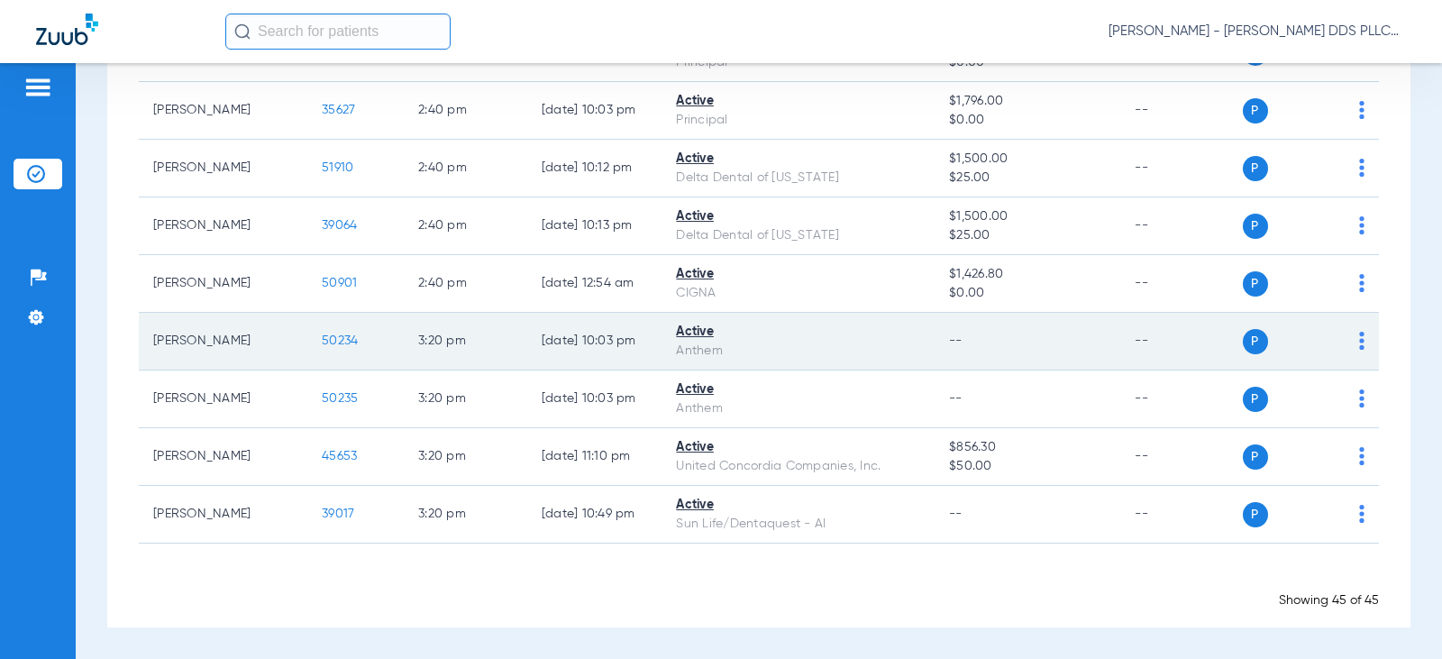
click at [322, 345] on span "50234" at bounding box center [340, 340] width 36 height 13
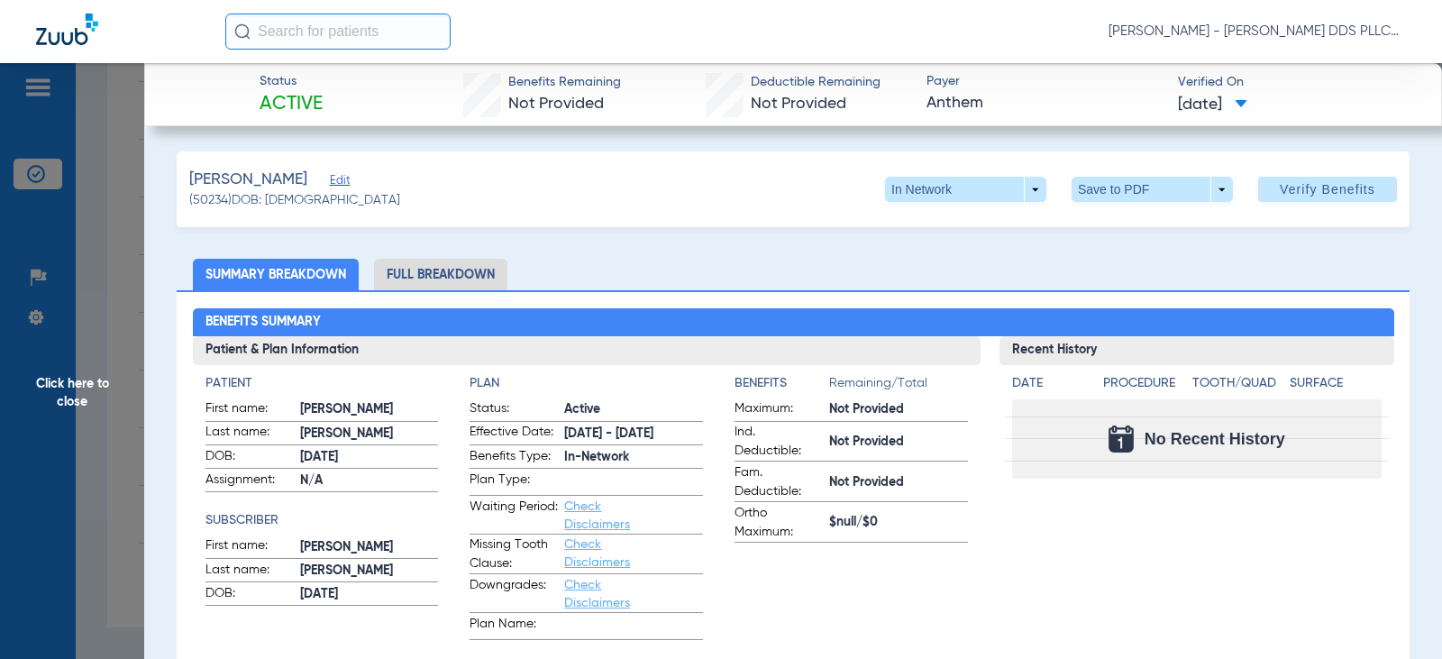
click at [461, 271] on li "Full Breakdown" at bounding box center [440, 275] width 133 height 32
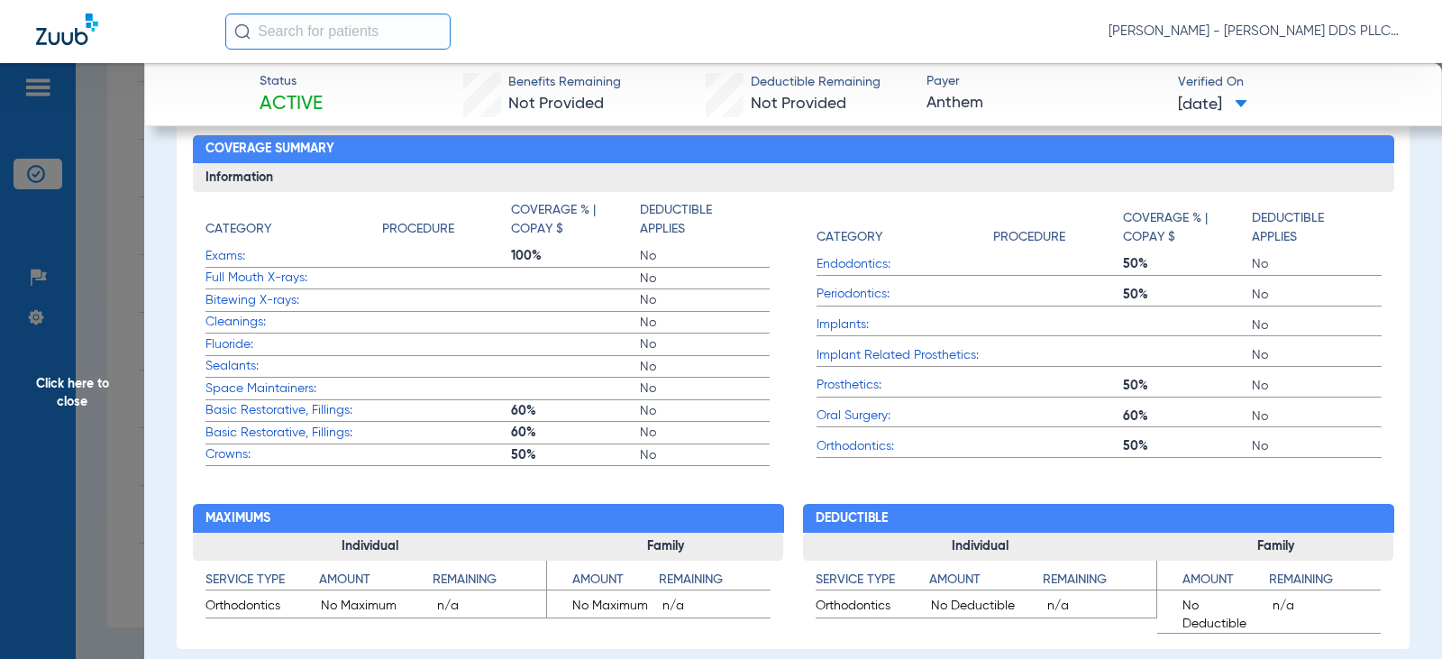
scroll to position [961, 0]
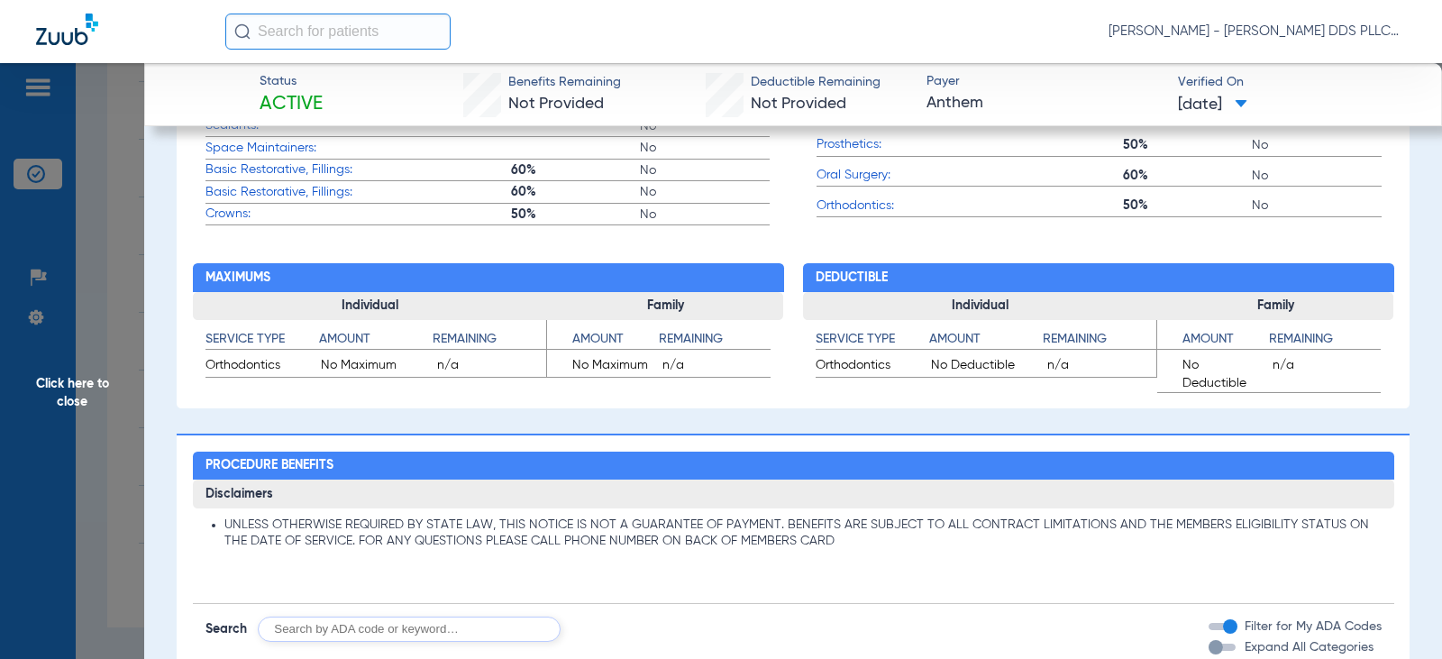
click at [75, 380] on span "Click here to close" at bounding box center [72, 392] width 144 height 659
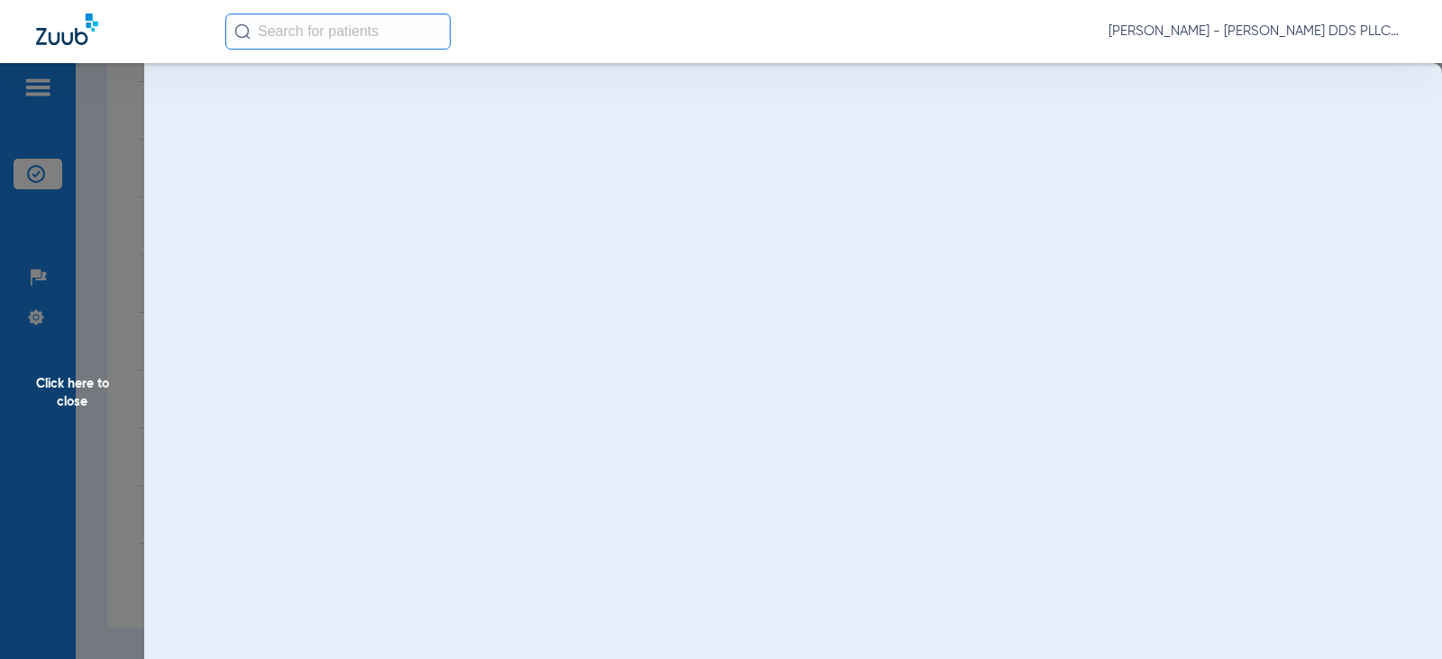
scroll to position [0, 0]
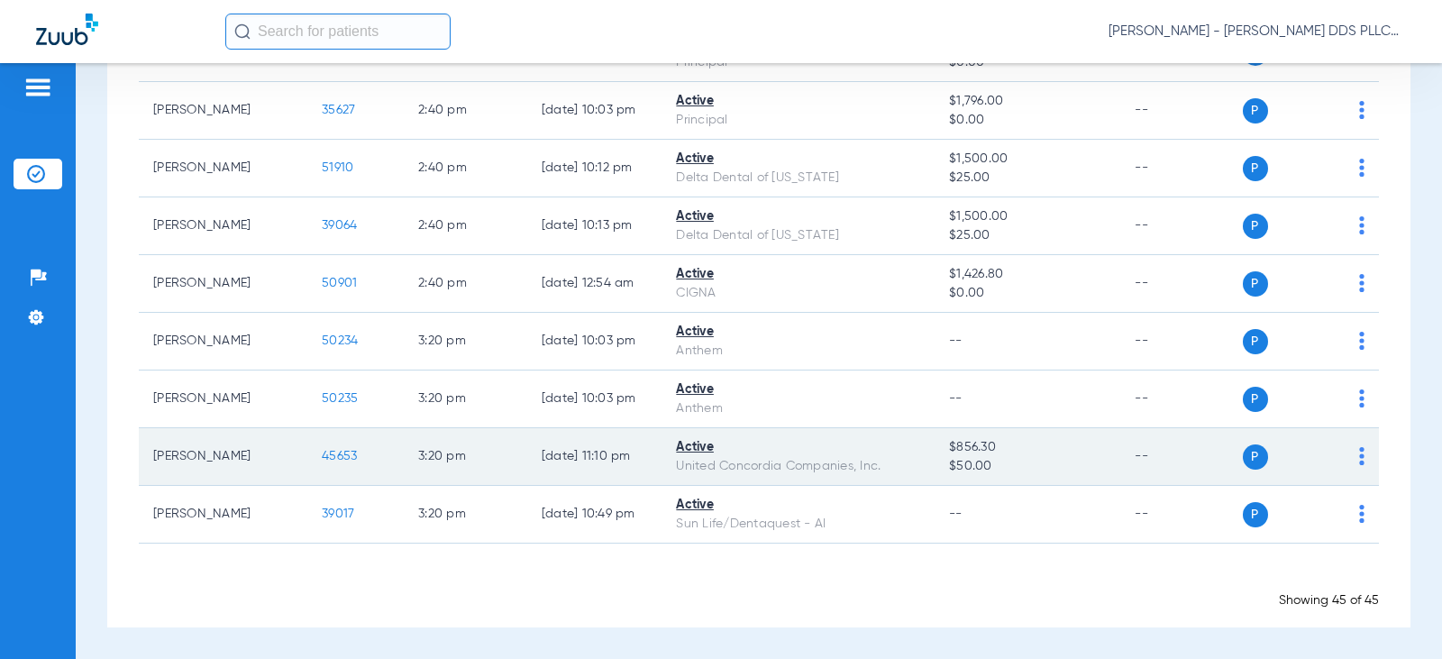
click at [322, 458] on span "45653" at bounding box center [339, 456] width 35 height 13
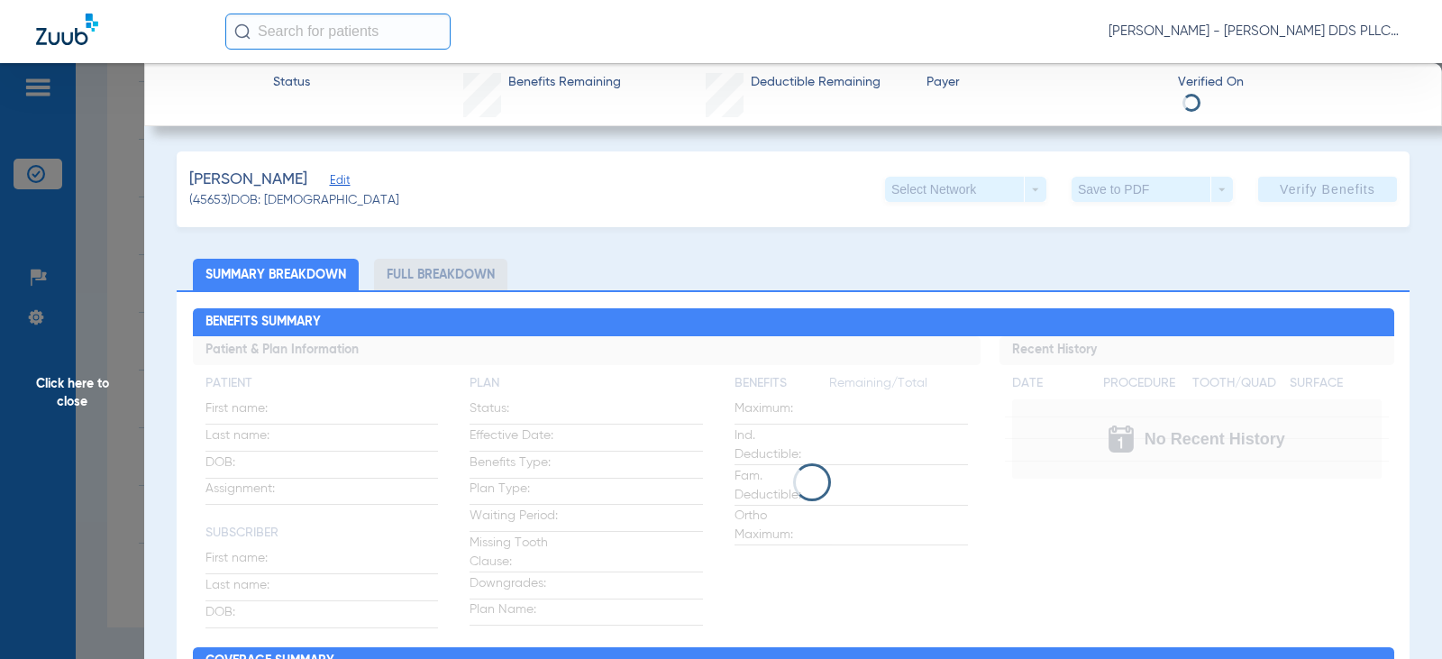
click at [456, 279] on li "Full Breakdown" at bounding box center [440, 275] width 133 height 32
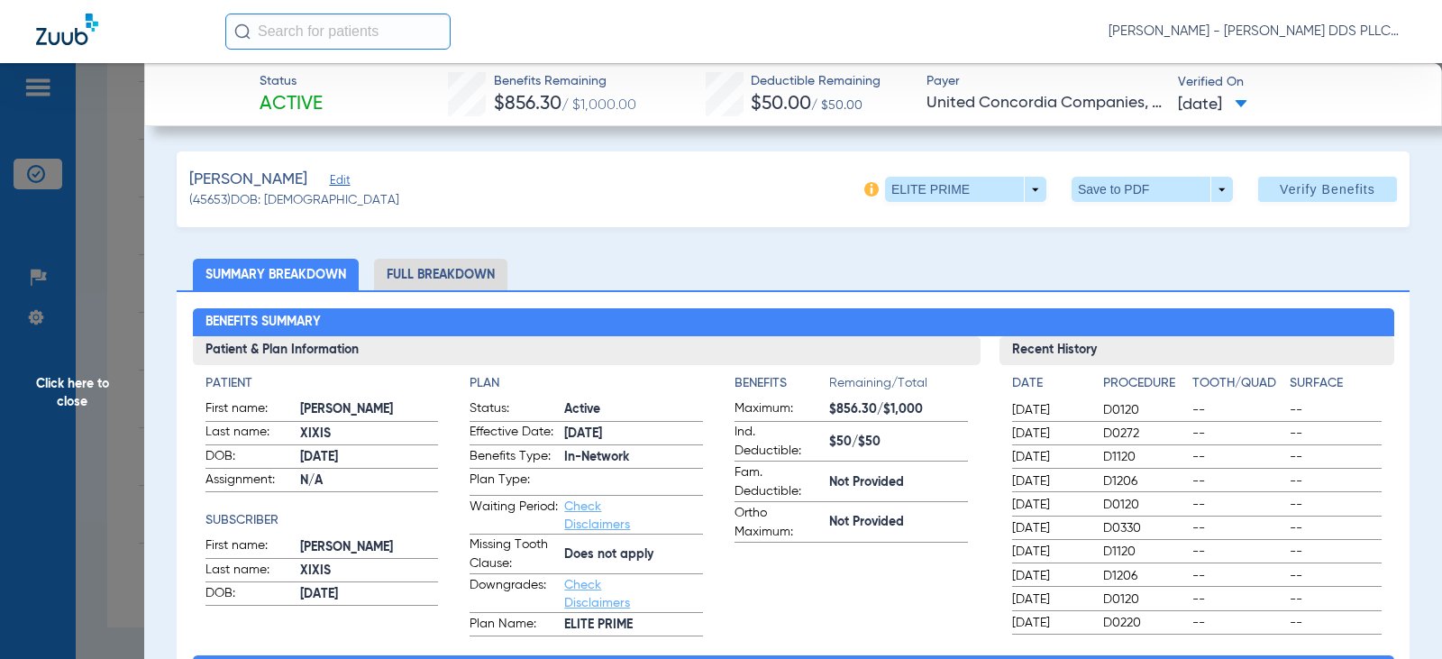
click at [456, 279] on li "Full Breakdown" at bounding box center [440, 275] width 133 height 32
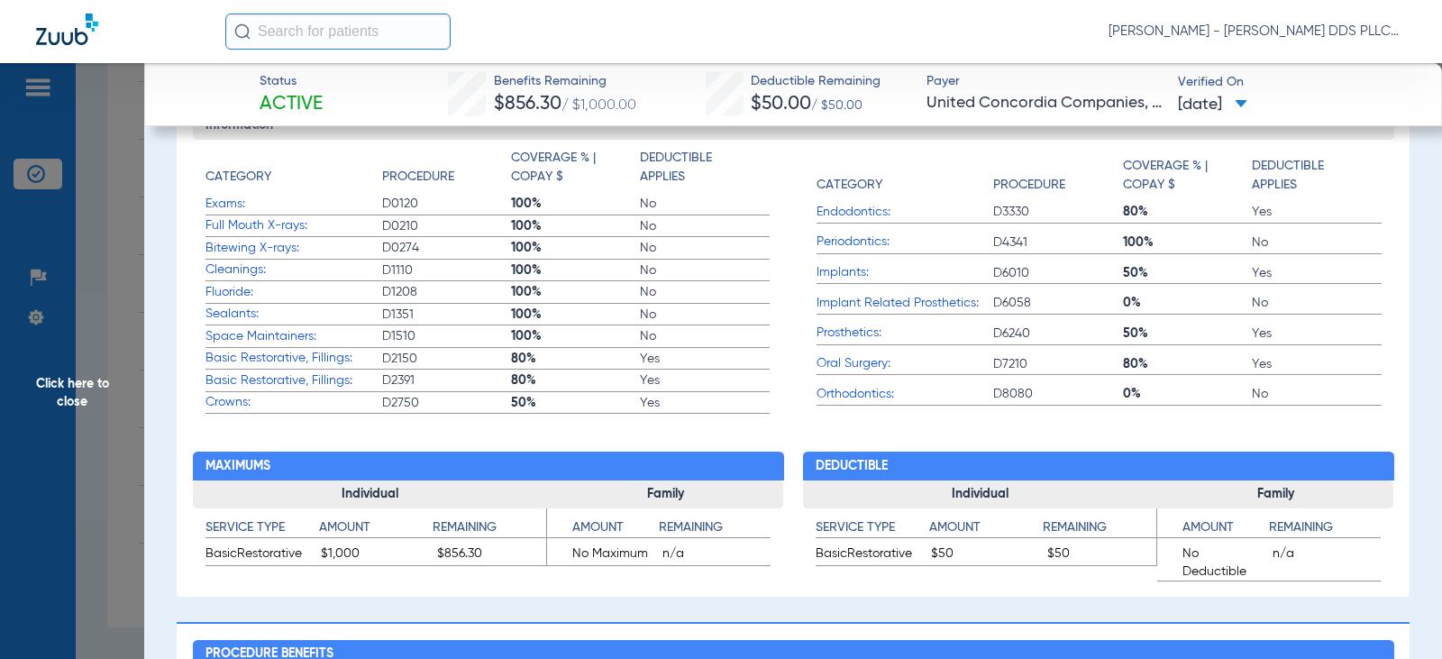
scroll to position [841, 0]
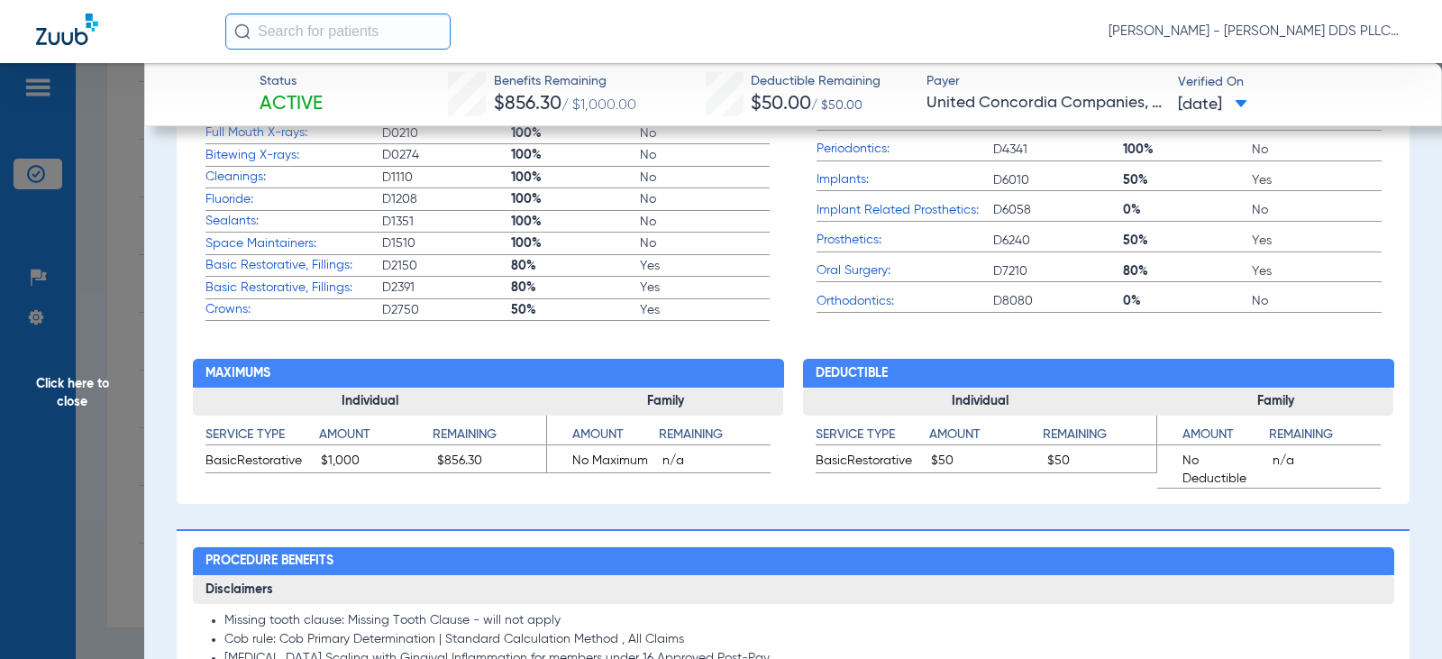
click at [87, 378] on span "Click here to close" at bounding box center [72, 392] width 144 height 659
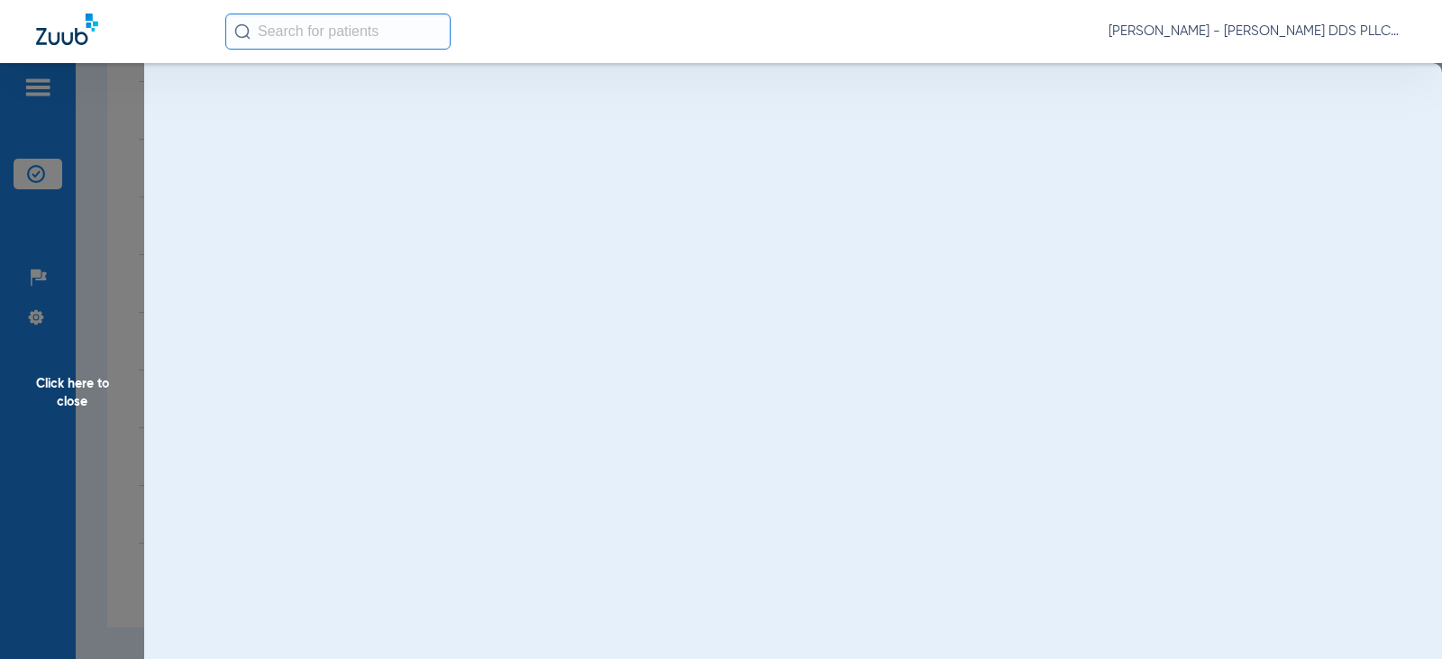
scroll to position [0, 0]
